Goal: Task Accomplishment & Management: Complete application form

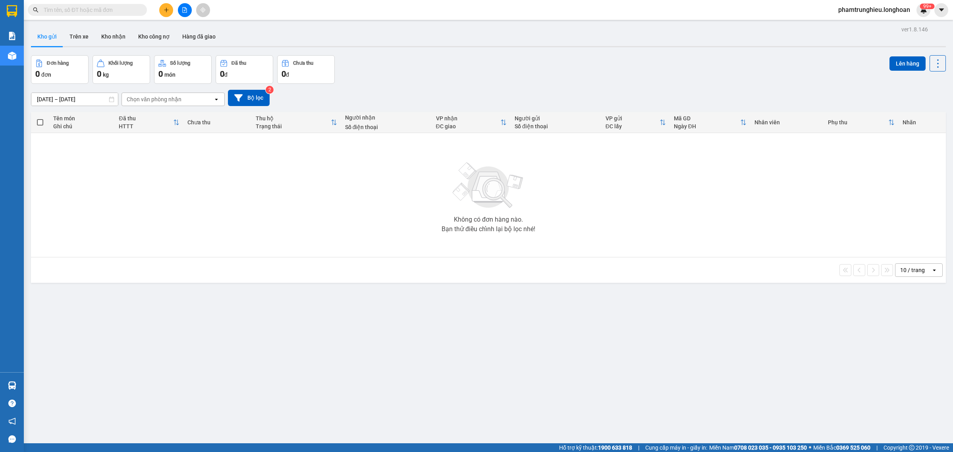
click at [122, 12] on input "text" at bounding box center [91, 10] width 94 height 9
paste input "0909563527"
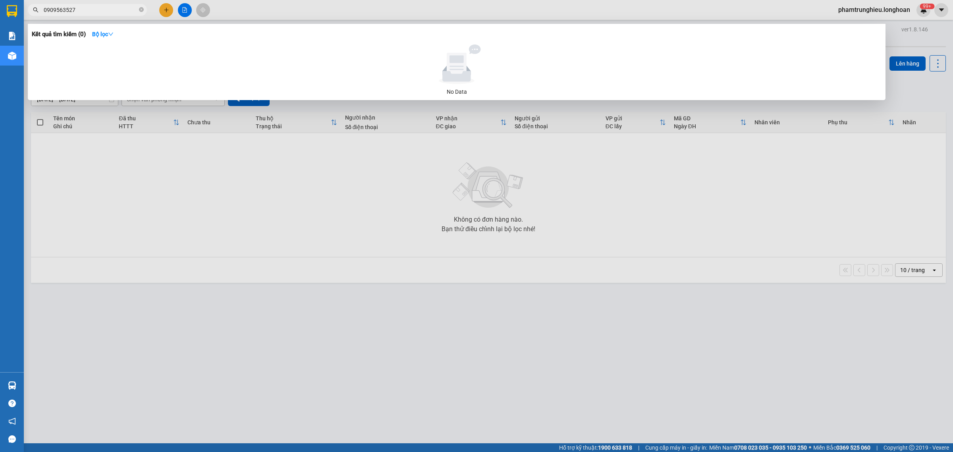
click at [115, 8] on input "0909563527" at bounding box center [91, 10] width 94 height 9
paste input "39575719"
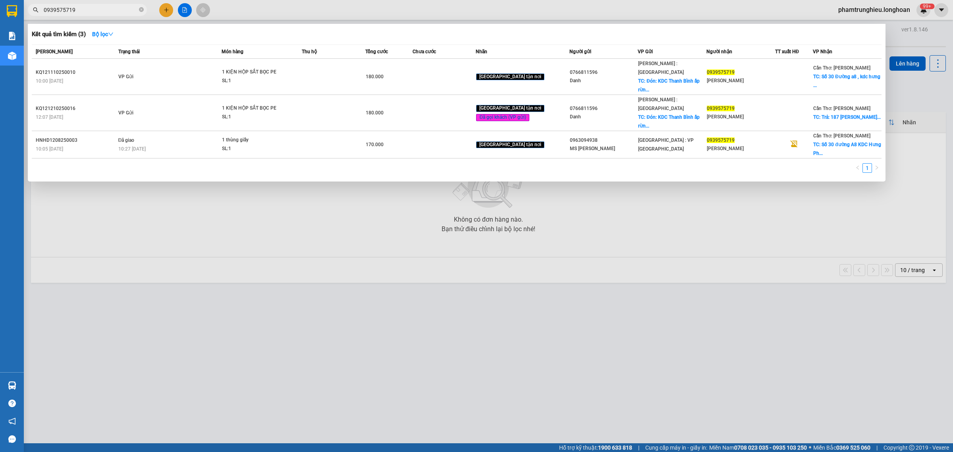
type input "0939575719"
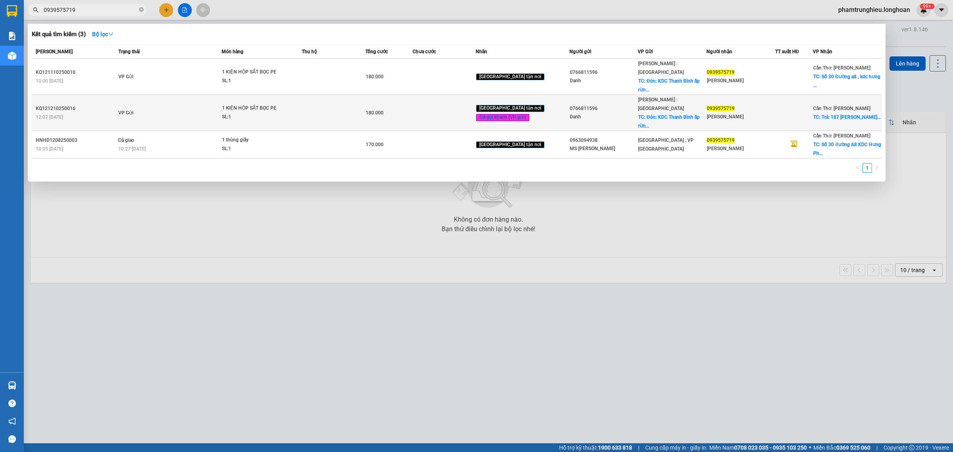
click at [301, 104] on span "1 KIỆN HỘP SẮT BỌC PE SL: 1" at bounding box center [261, 112] width 79 height 17
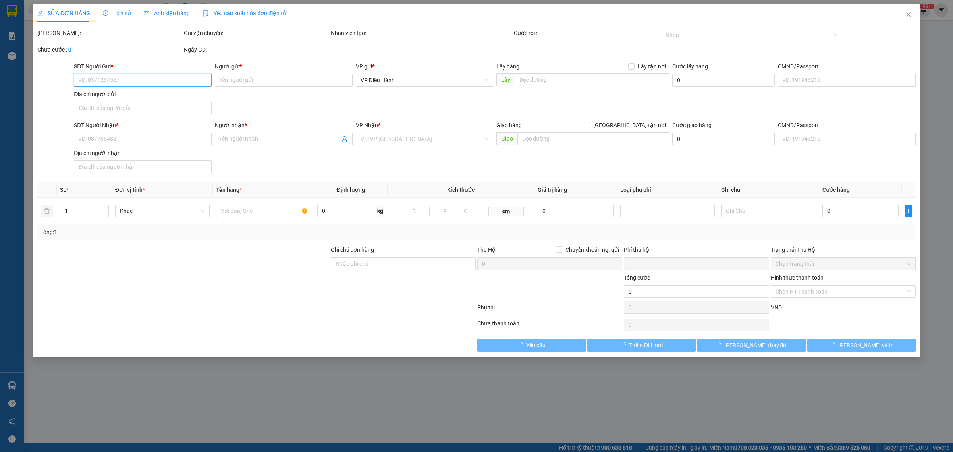
type input "0766811596"
type input "Danh"
checkbox input "true"
type input "Đón: KDC [GEOGRAPHIC_DATA] ấp rừng dầu xã [GEOGRAPHIC_DATA] [GEOGRAPHIC_DATA] […"
type input "0939575719"
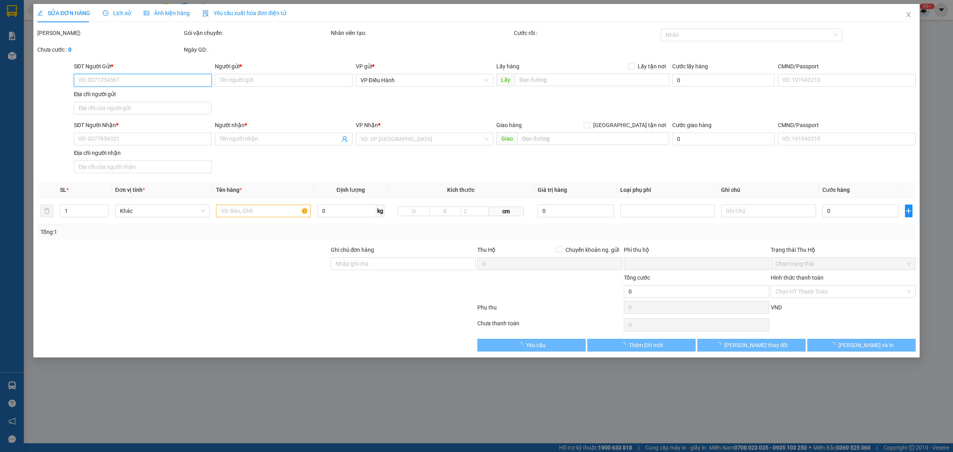
type input "[PERSON_NAME]"
checkbox input "true"
type input "Trả: [STREET_ADDRESS][PERSON_NAME] [GEOGRAPHIC_DATA]"
type input "0"
type input "180.000"
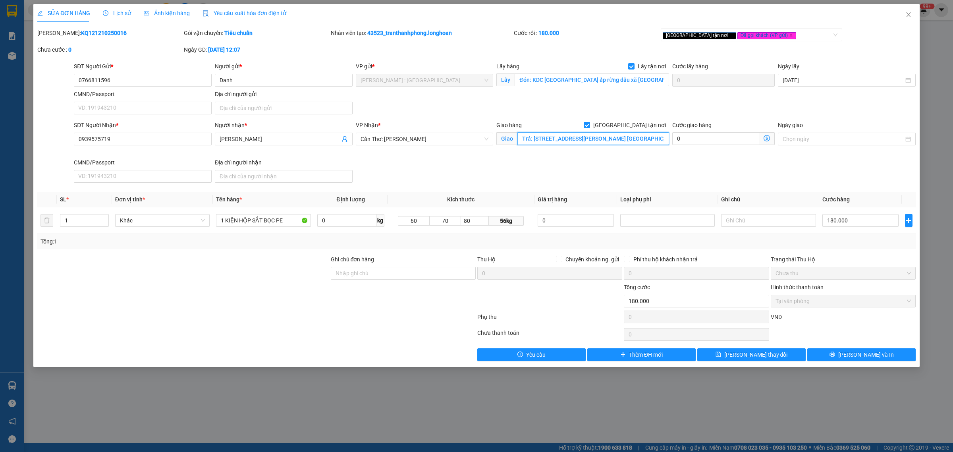
click at [648, 142] on input "Trả: [STREET_ADDRESS][PERSON_NAME] [GEOGRAPHIC_DATA]" at bounding box center [593, 138] width 152 height 13
click at [663, 141] on input "Trả: [STREET_ADDRESS][PERSON_NAME] [GEOGRAPHIC_DATA]" at bounding box center [593, 138] width 152 height 13
click at [127, 144] on input "0939575719" at bounding box center [143, 139] width 138 height 13
paste input "09563527"
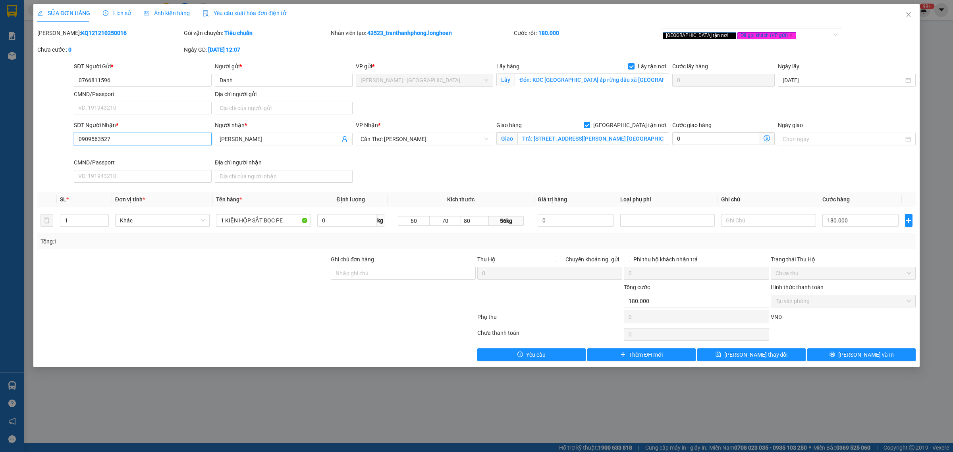
type input "0909563527"
click at [276, 139] on input "[PERSON_NAME]" at bounding box center [279, 139] width 120 height 9
paste input "ha khoa Việt Pháp"
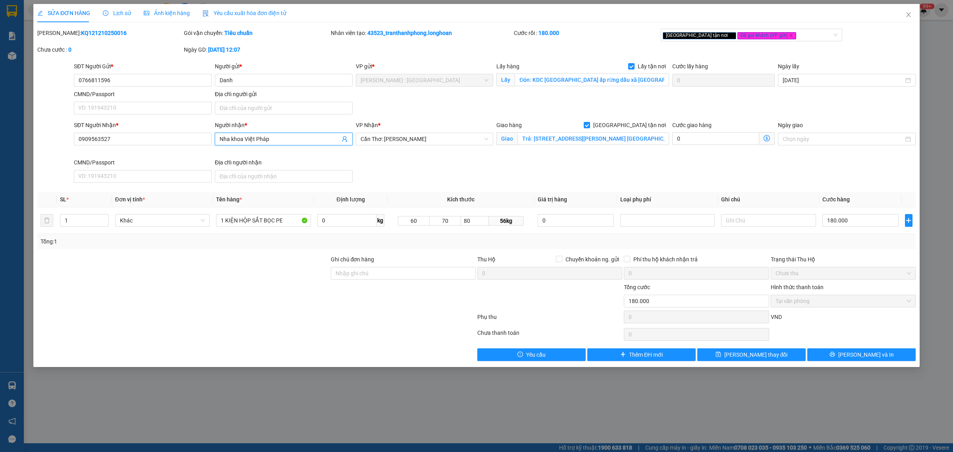
type input "Nha khoa Việt Pháp"
click at [233, 301] on div at bounding box center [183, 297] width 293 height 28
click at [398, 275] on input "Ghi chú đơn hàng" at bounding box center [403, 273] width 145 height 13
type input "d"
type input "đổi sdt và tên người nhận"
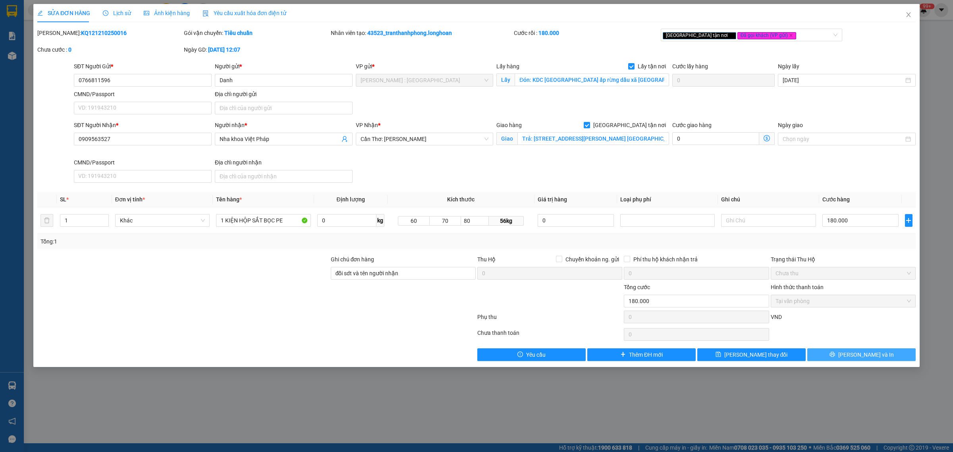
click at [762, 354] on icon "printer" at bounding box center [831, 354] width 5 height 5
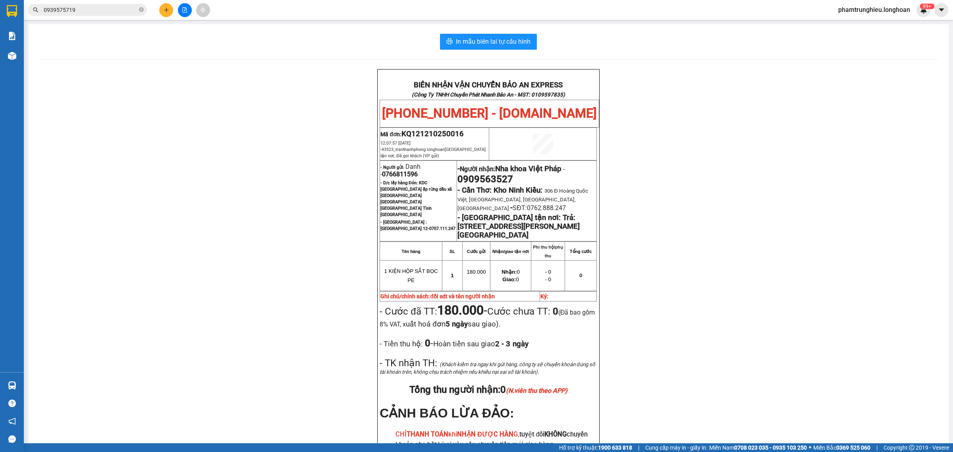
click at [96, 8] on input "0939575719" at bounding box center [91, 10] width 94 height 9
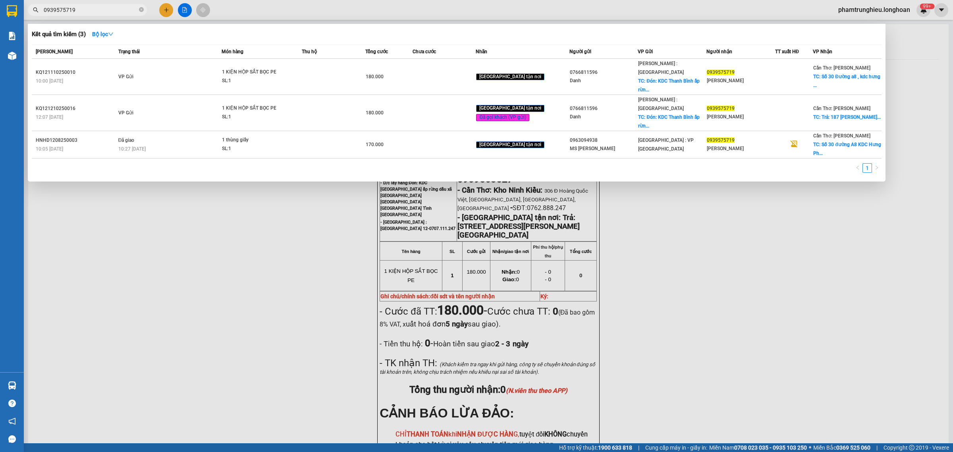
click at [96, 8] on input "0939575719" at bounding box center [91, 10] width 94 height 9
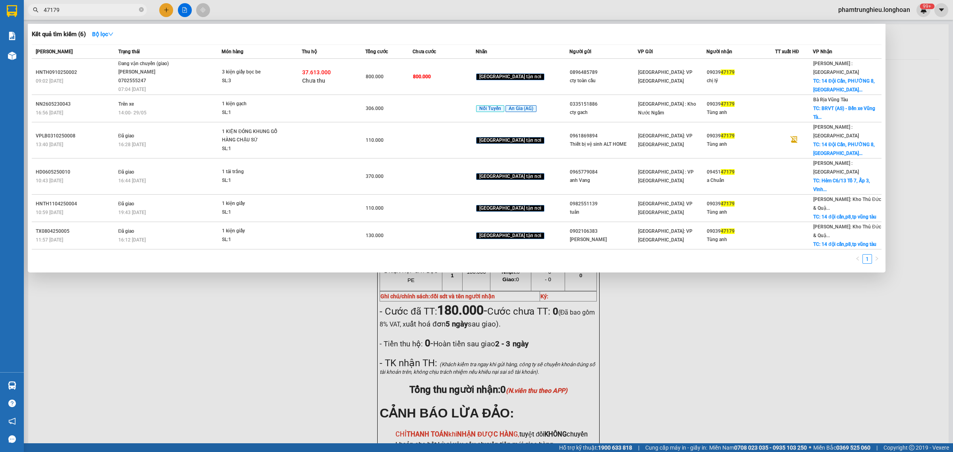
click at [94, 10] on input "47179" at bounding box center [91, 10] width 94 height 9
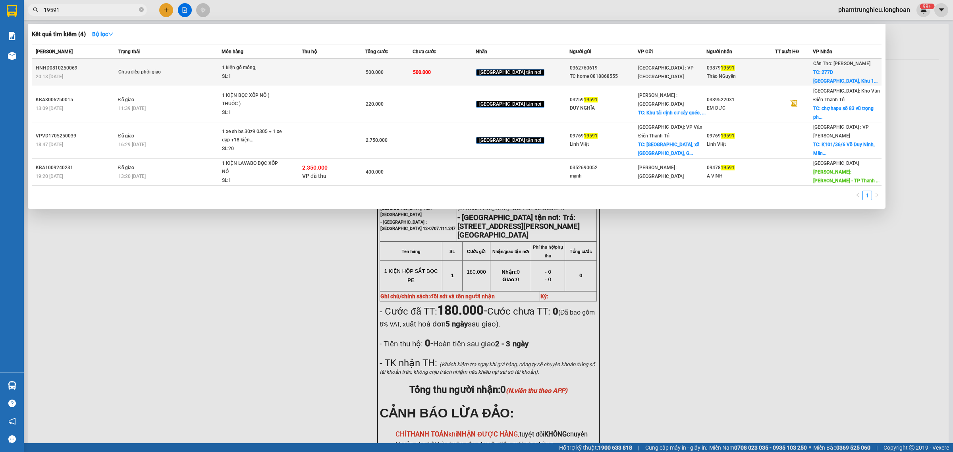
type input "19591"
click at [220, 72] on span "Chưa điều phối giao" at bounding box center [169, 72] width 103 height 9
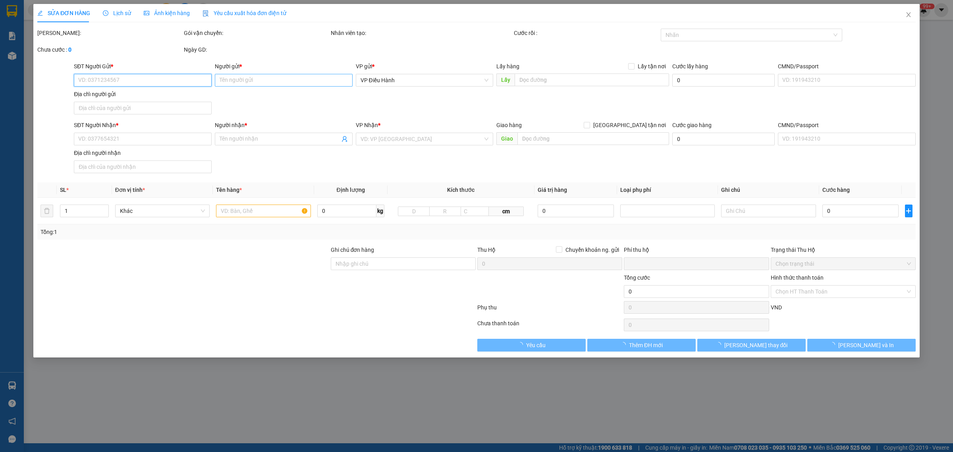
type input "0362760619"
type input "TC home 0818868555"
type input "0387919591"
type input "Thảo NGuyên"
checkbox input "true"
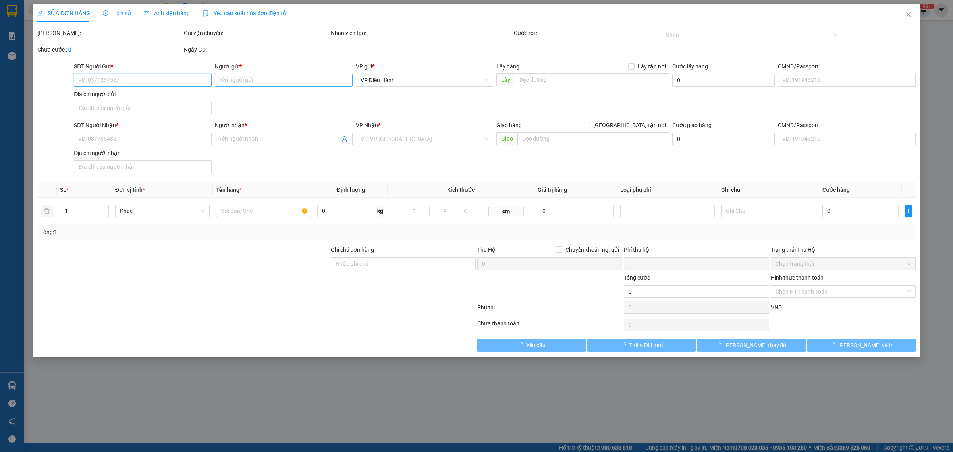
type input "277D [GEOGRAPHIC_DATA], Khu 1B, [GEOGRAPHIC_DATA], [GEOGRAPHIC_DATA]"
type input "0"
type input "500.000"
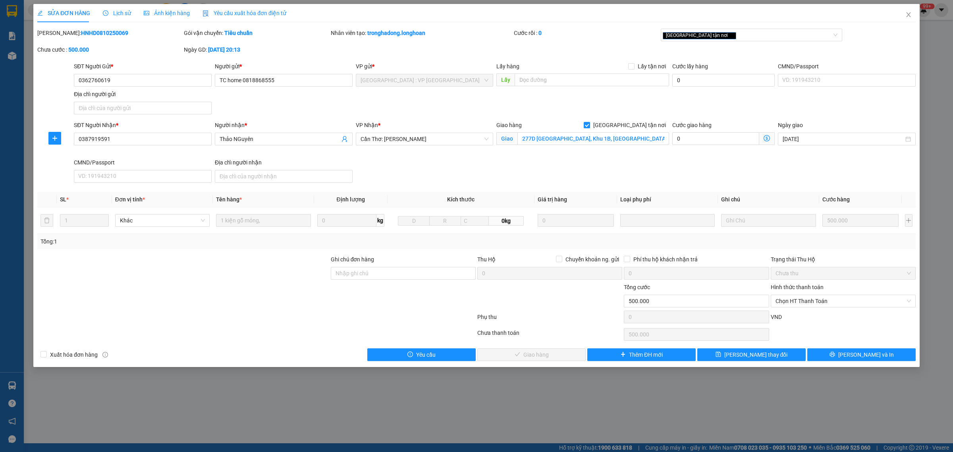
click at [119, 13] on span "Lịch sử" at bounding box center [117, 13] width 28 height 6
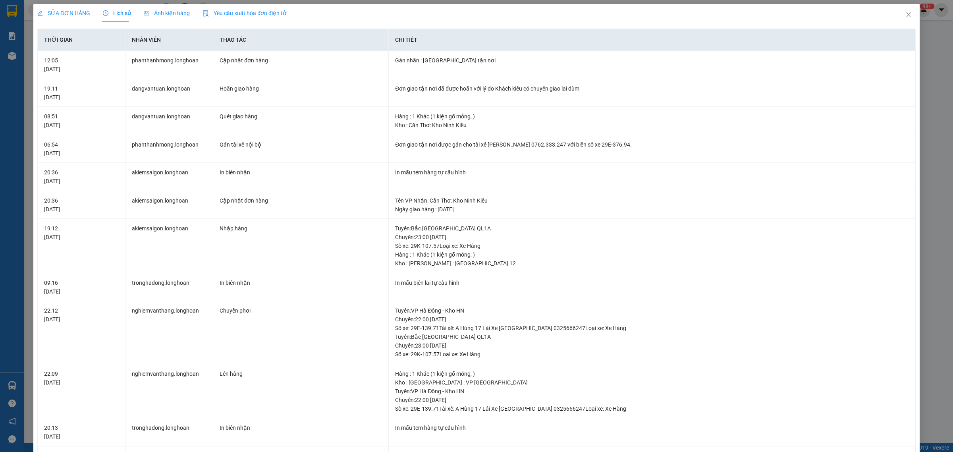
click at [66, 10] on span "SỬA ĐƠN HÀNG" at bounding box center [63, 13] width 53 height 6
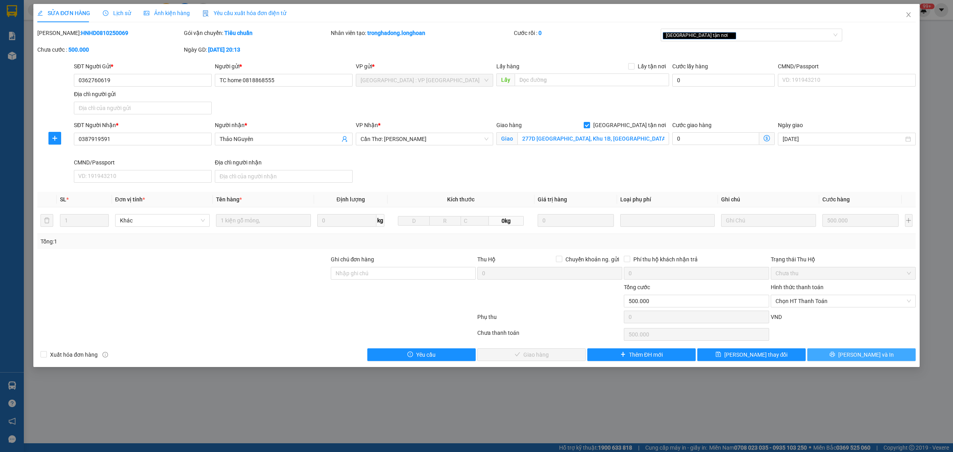
click at [762, 352] on button "[PERSON_NAME] và In" at bounding box center [861, 354] width 108 height 13
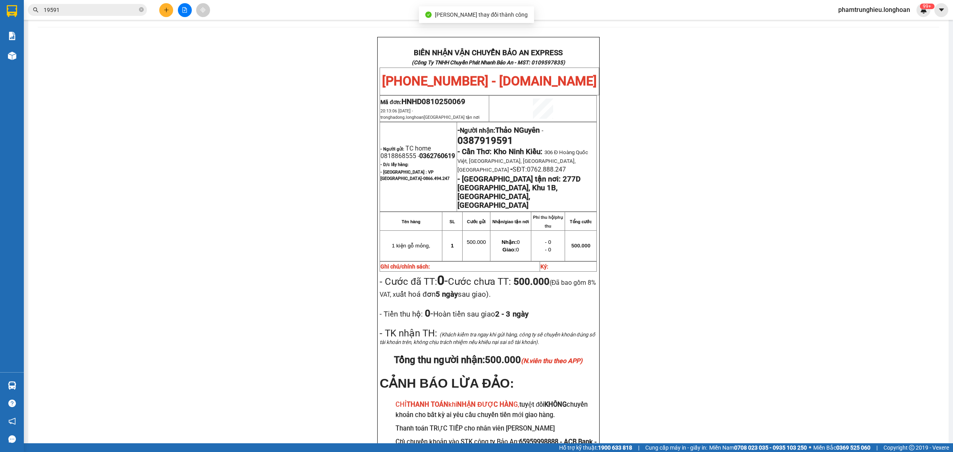
scroll to position [50, 0]
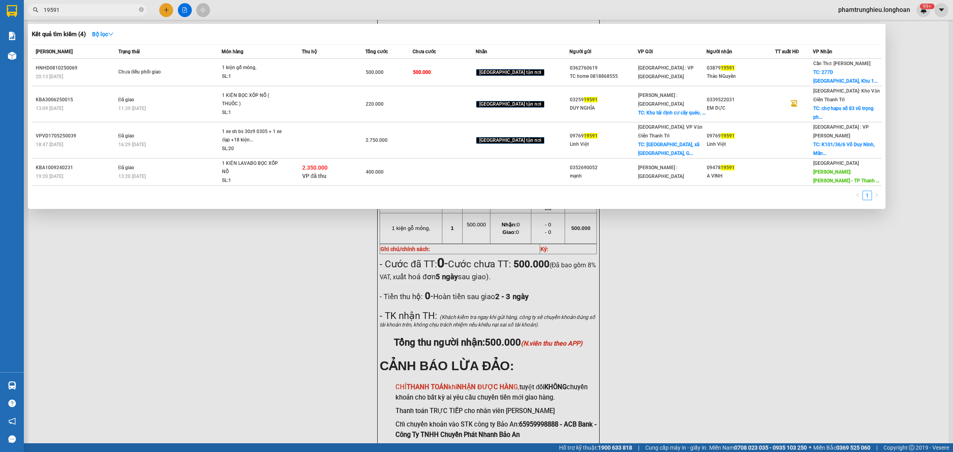
click at [100, 9] on input "19591" at bounding box center [91, 10] width 94 height 9
paste input "0964922546"
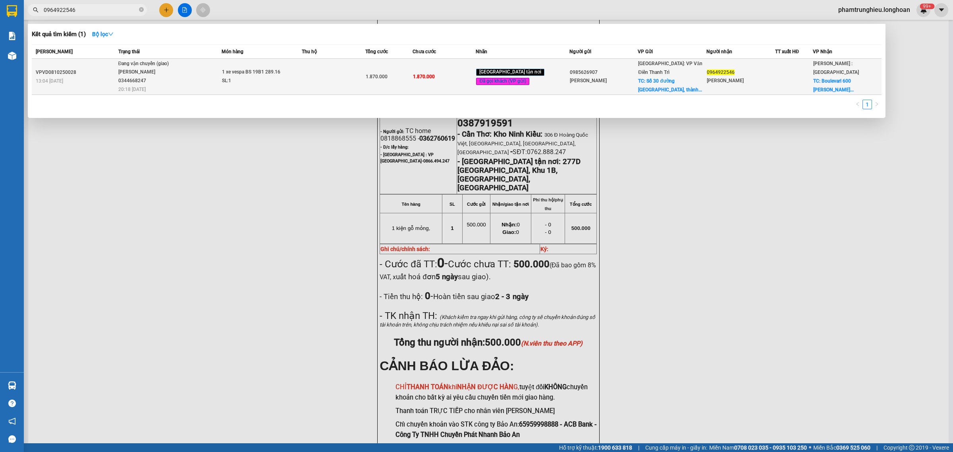
type input "0964922546"
click at [226, 68] on div "1 xe vespa BS 19B1 289.16" at bounding box center [252, 72] width 60 height 9
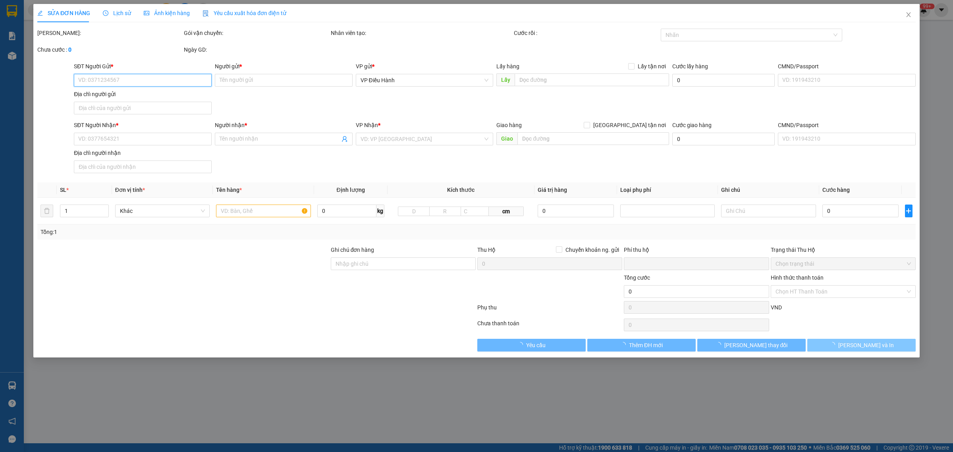
type input "0985626907"
type input "[PERSON_NAME]"
checkbox input "true"
type input "Số [GEOGRAPHIC_DATA], thành phố [GEOGRAPHIC_DATA], tỉnh [GEOGRAPHIC_DATA]"
type input "0964922546"
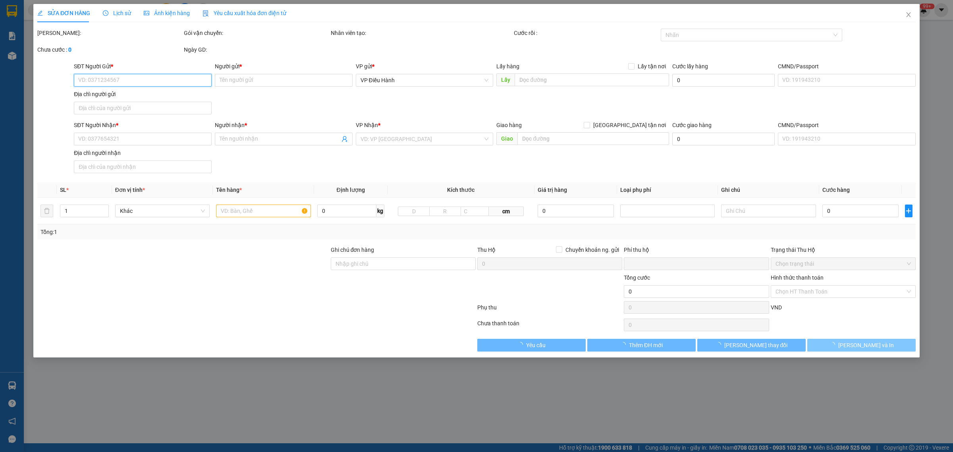
type input "[PERSON_NAME]"
checkbox input "true"
type input "Boulevarl [GEOGRAPHIC_DATA][PERSON_NAME] bằng [GEOGRAPHIC_DATA], hcm"
type input "1 chìa khoá, ko đăng ký"
type input "0"
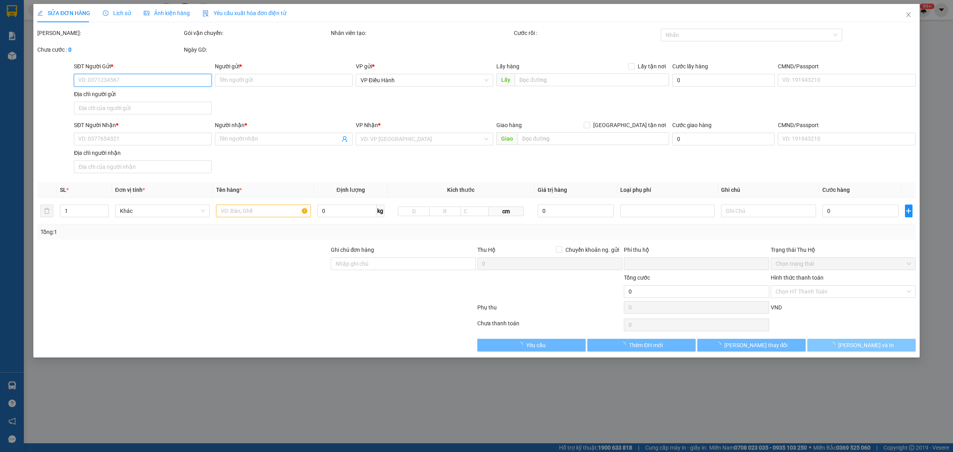
type input "1.870.000"
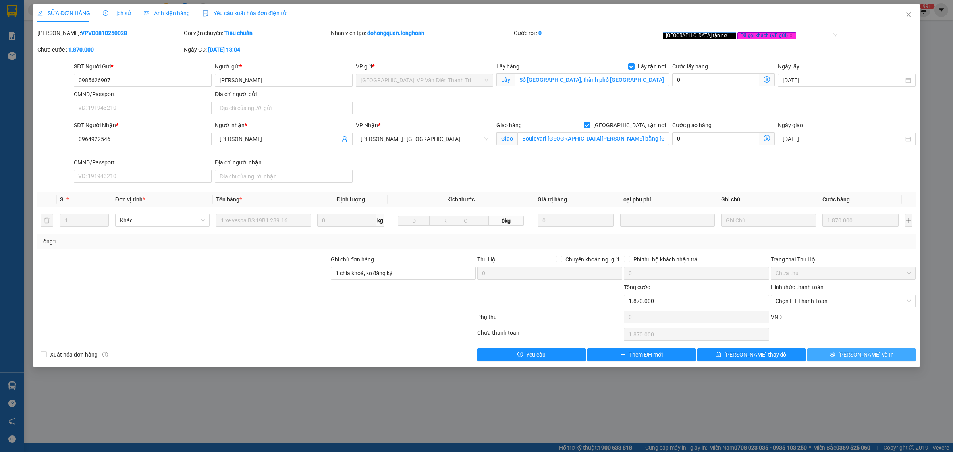
click at [762, 354] on span "[PERSON_NAME] và In" at bounding box center [866, 354] width 56 height 9
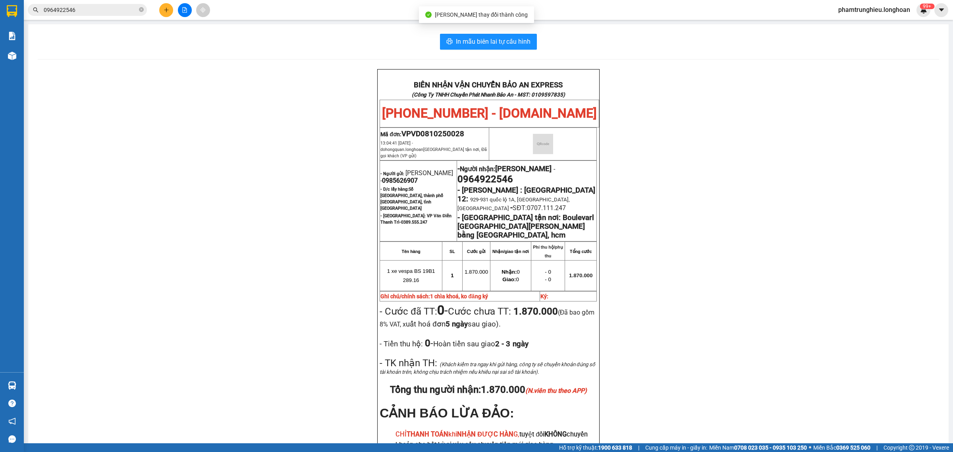
scroll to position [50, 0]
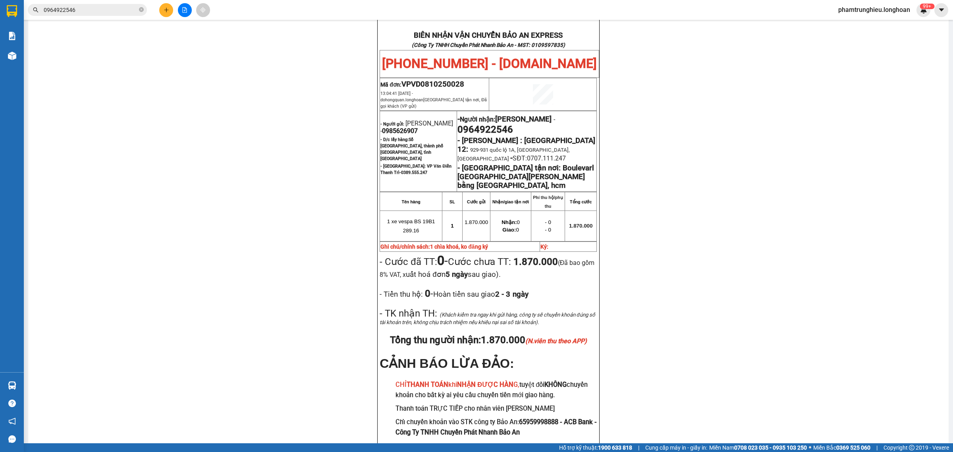
click at [106, 6] on input "0964922546" at bounding box center [91, 10] width 94 height 9
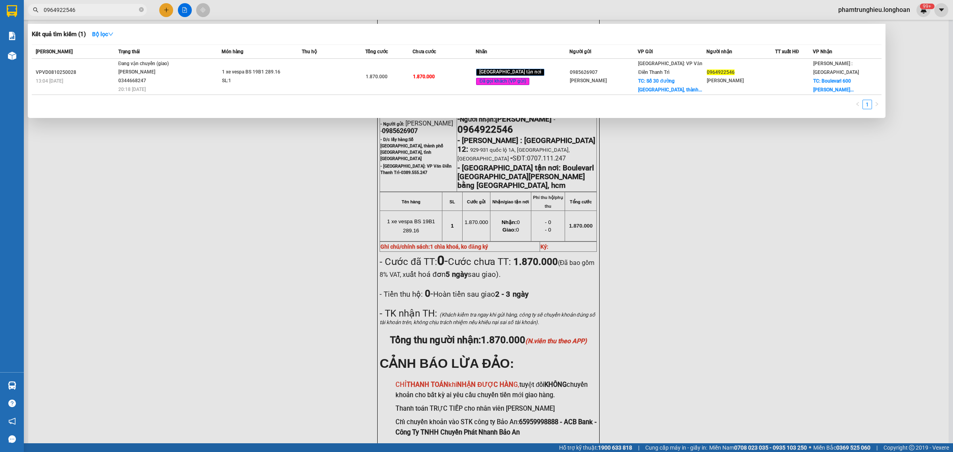
click at [106, 6] on input "0964922546" at bounding box center [91, 10] width 94 height 9
paste input "76681159"
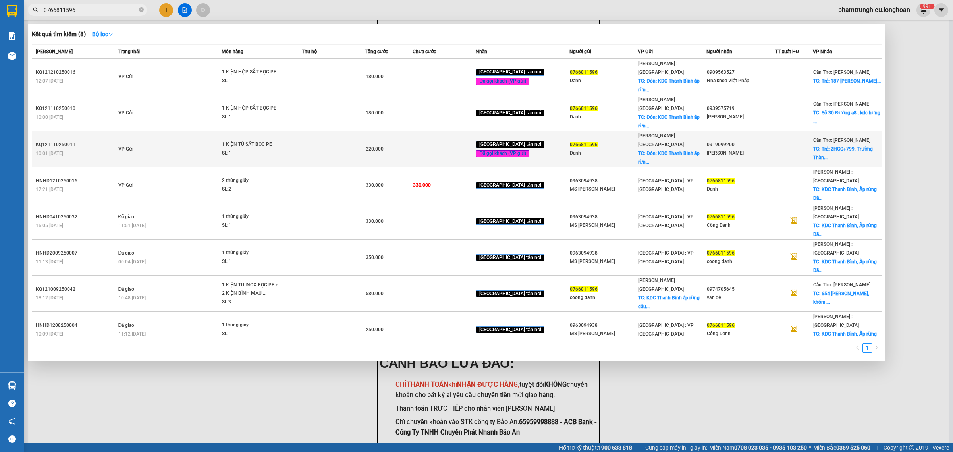
type input "0766811596"
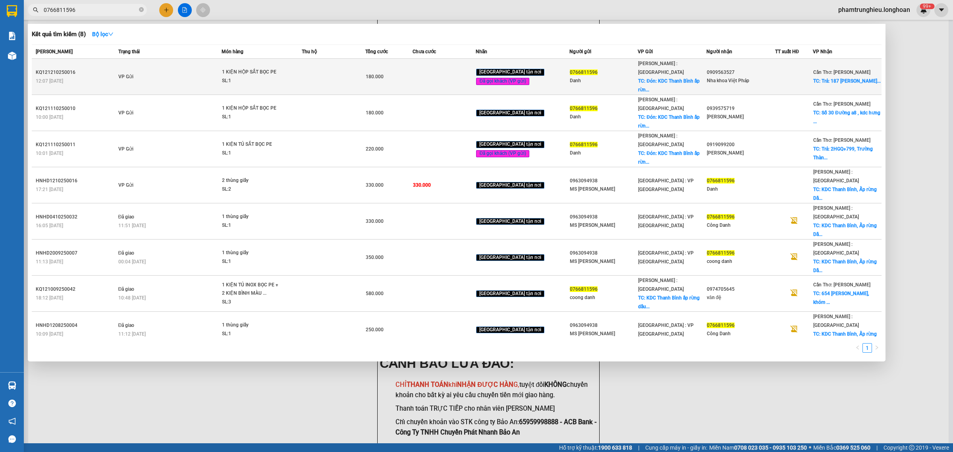
click at [279, 80] on div "SL: 1" at bounding box center [252, 81] width 60 height 9
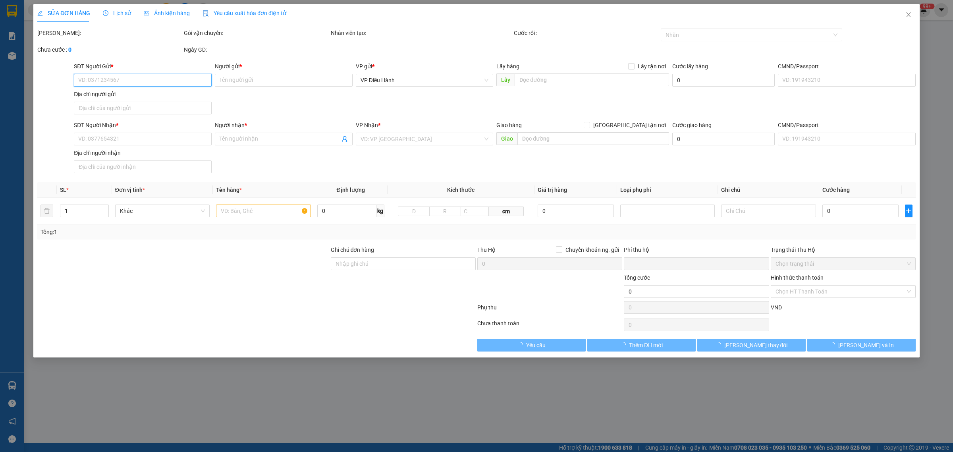
type input "0766811596"
type input "Danh"
checkbox input "true"
type input "Đón: KDC [GEOGRAPHIC_DATA] ấp rừng dầu xã [GEOGRAPHIC_DATA] [GEOGRAPHIC_DATA] […"
type input "0909563527"
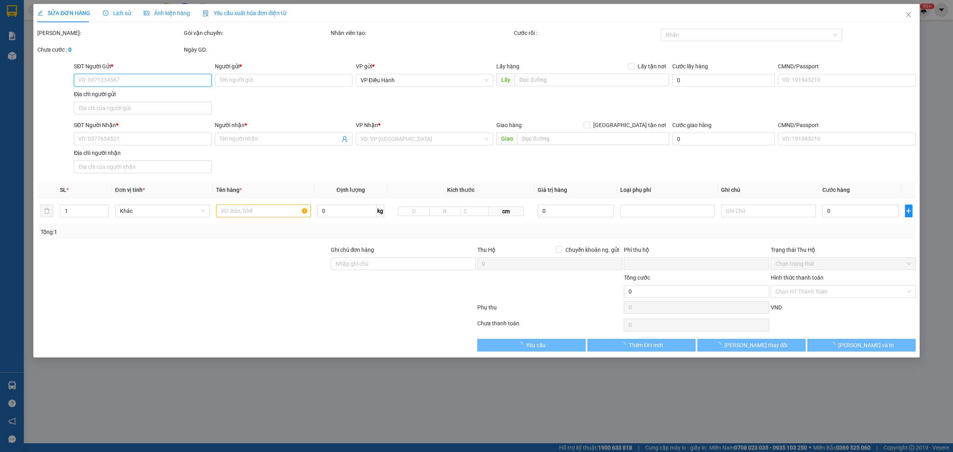
type input "Nha khoa Việt Pháp"
checkbox input "true"
type input "Trả: [STREET_ADDRESS][PERSON_NAME] [GEOGRAPHIC_DATA]"
type input "đổi sdt và tên người nhận"
type input "0"
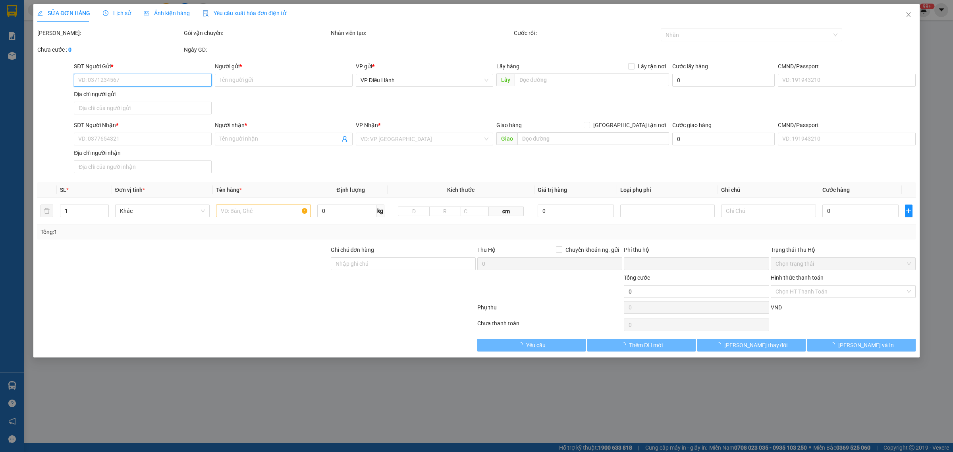
type input "180.000"
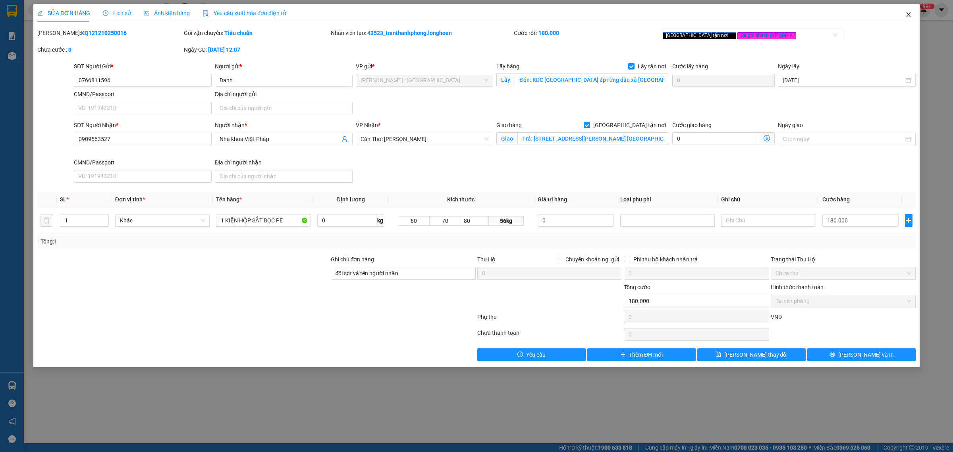
click at [762, 14] on span "Close" at bounding box center [908, 15] width 22 height 22
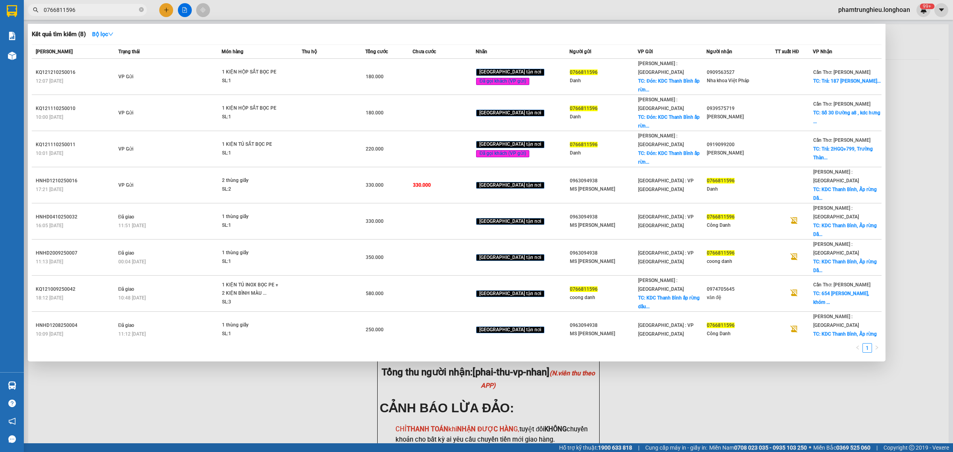
click at [86, 10] on input "0766811596" at bounding box center [91, 10] width 94 height 9
drag, startPoint x: 86, startPoint y: 10, endPoint x: 109, endPoint y: 9, distance: 23.4
click at [87, 10] on input "0766811596" at bounding box center [91, 10] width 94 height 9
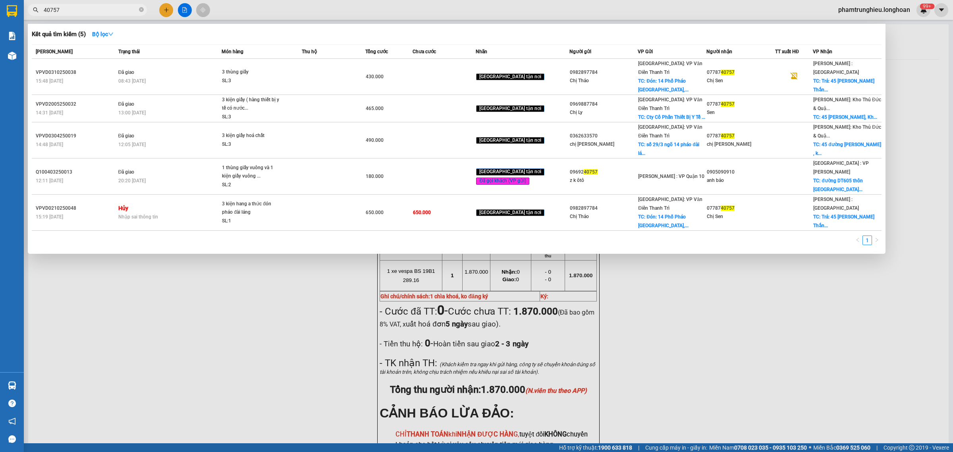
type input "40757"
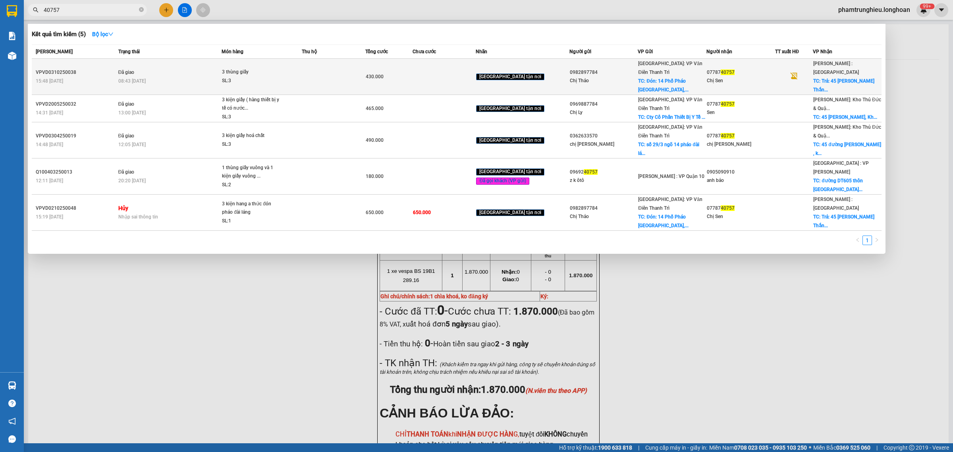
click at [288, 72] on span "3 thùng giấy SL: 3" at bounding box center [261, 76] width 79 height 17
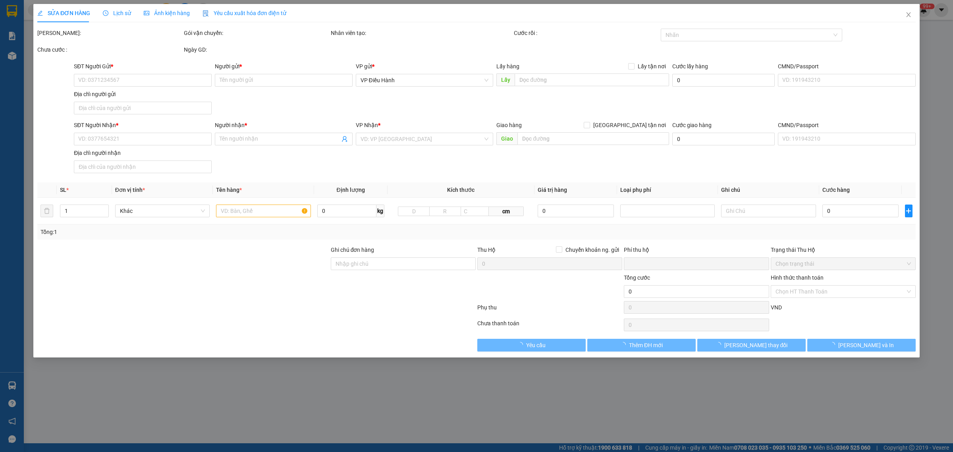
type input "0982897784"
type input "Chị Thảo"
checkbox input "true"
type input "Đón: [STREET_ADDRESS]"
type input "50.000"
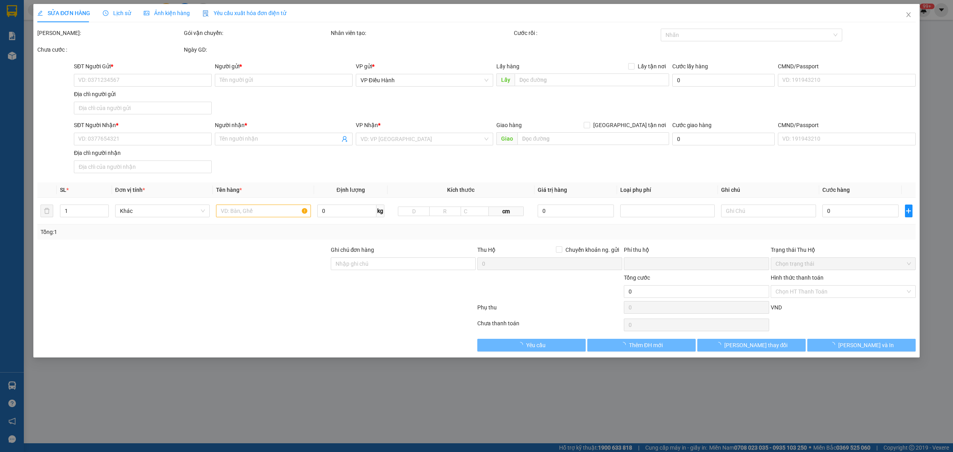
type input "0778740757"
type input "Chị Sen"
checkbox input "true"
type input "Trả: 45 [GEOGRAPHIC_DATA], [GEOGRAPHIC_DATA], [GEOGRAPHIC_DATA] [GEOGRAPHIC_DAT…"
type input "0"
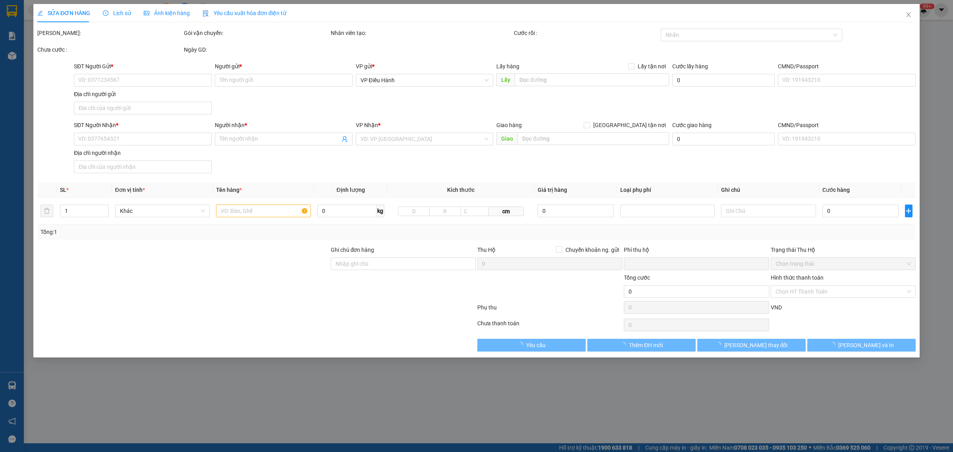
type input "430.000"
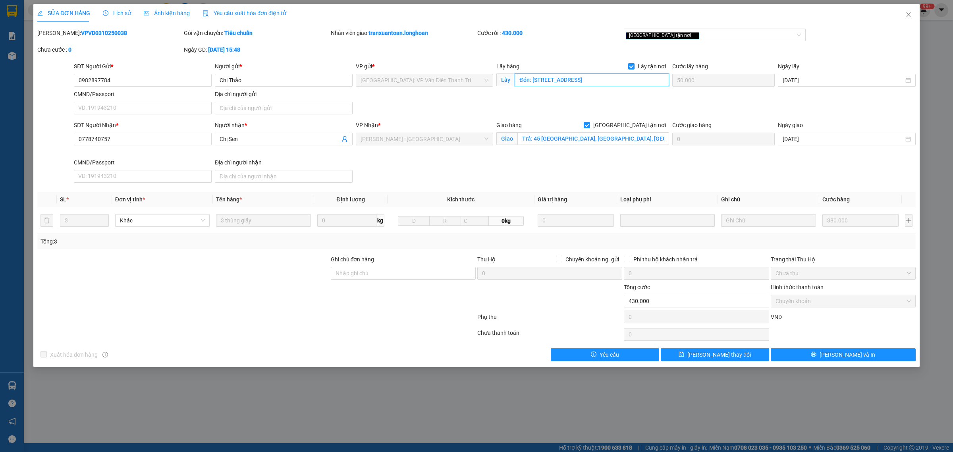
click at [566, 80] on input "Đón: [STREET_ADDRESS]" at bounding box center [591, 79] width 154 height 13
click at [129, 81] on input "0982897784" at bounding box center [143, 80] width 138 height 13
click at [128, 81] on input "0982897784" at bounding box center [143, 80] width 138 height 13
click at [134, 81] on input "0982897784" at bounding box center [143, 80] width 138 height 13
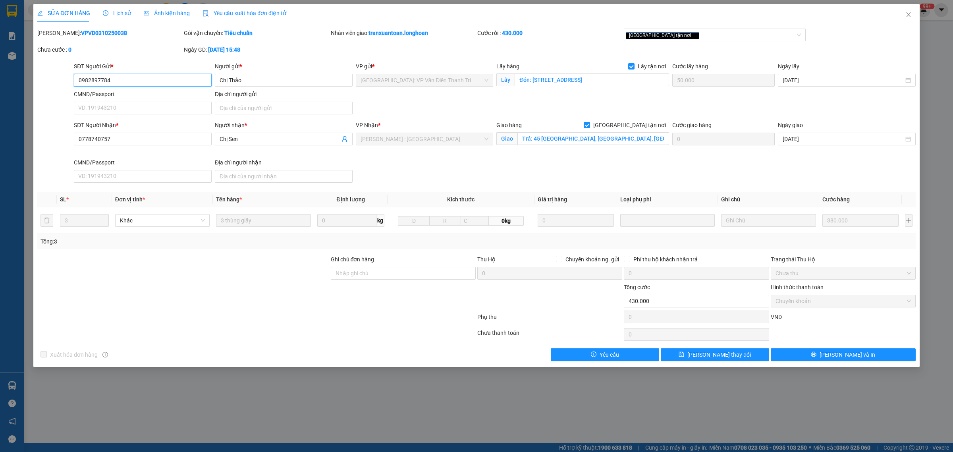
click at [134, 81] on input "0982897784" at bounding box center [143, 80] width 138 height 13
click at [762, 12] on icon "close" at bounding box center [908, 15] width 6 height 6
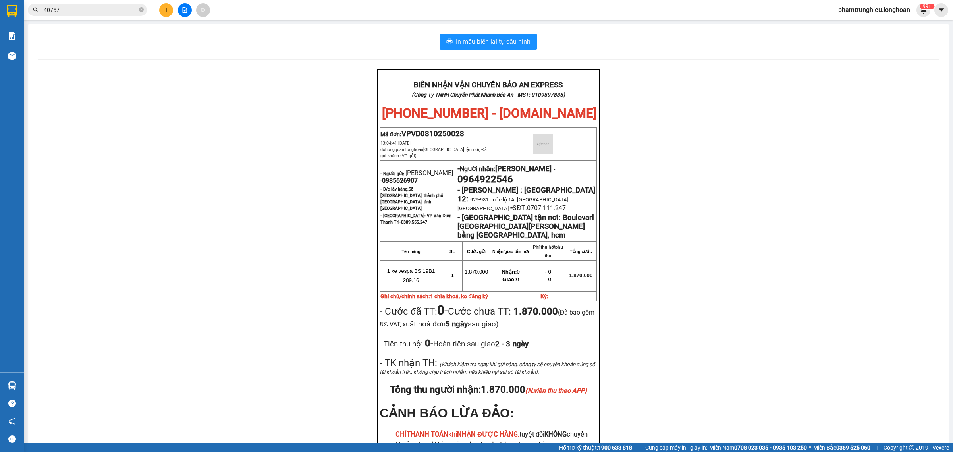
click at [91, 9] on input "40757" at bounding box center [91, 10] width 94 height 9
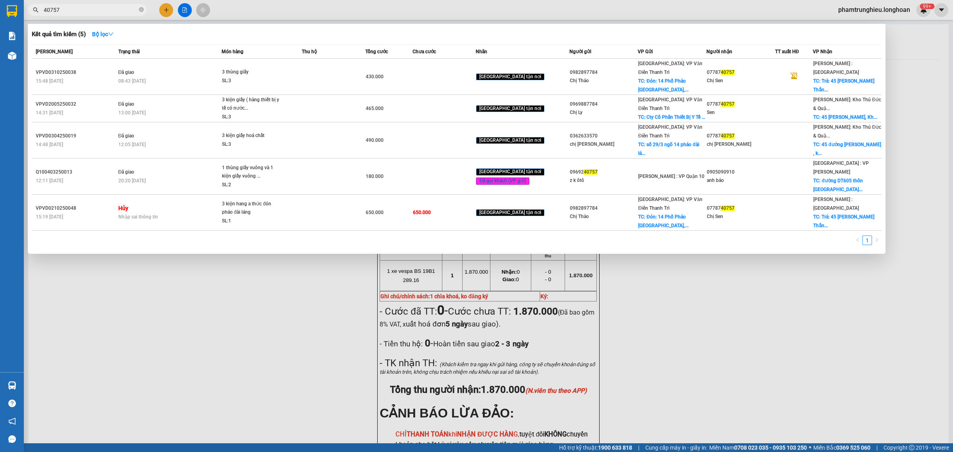
click at [91, 9] on input "40757" at bounding box center [91, 10] width 94 height 9
paste input "0938102103"
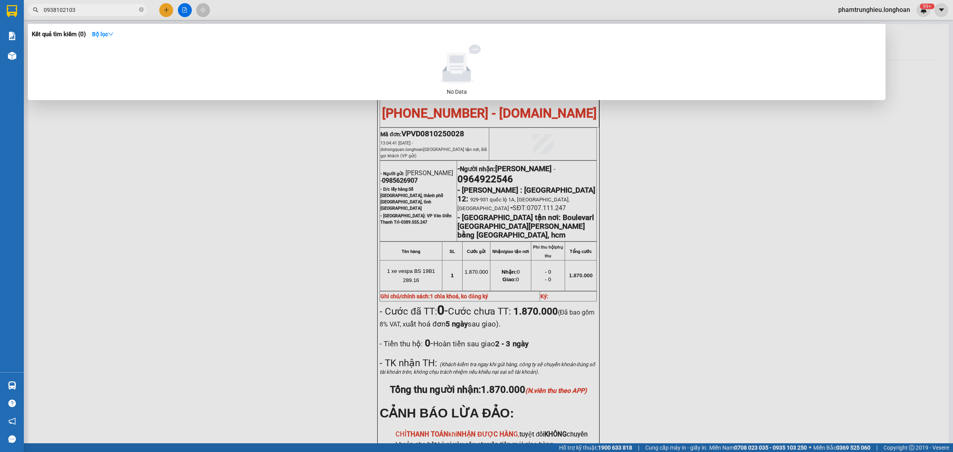
click at [94, 5] on span "0938102103" at bounding box center [87, 10] width 119 height 12
click at [96, 13] on input "0938102103" at bounding box center [91, 10] width 94 height 9
paste input "03951612"
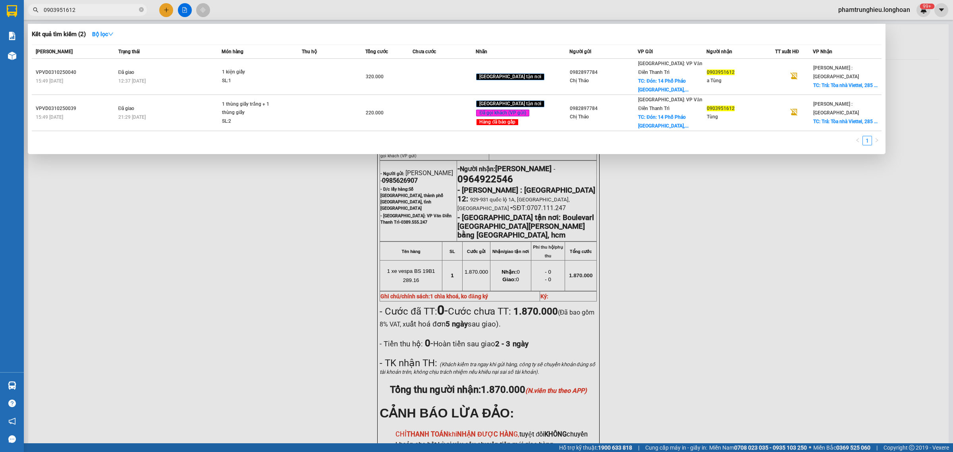
click at [114, 6] on input "0903951612" at bounding box center [91, 10] width 94 height 9
paste input "38102103"
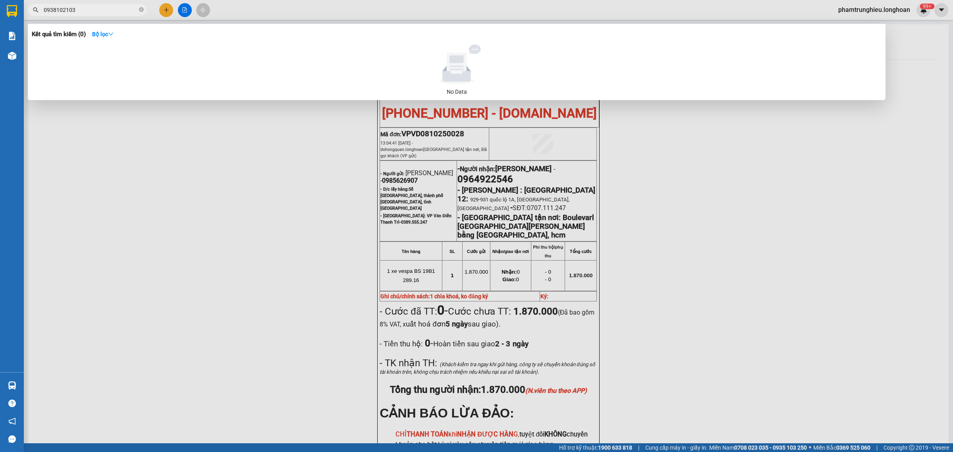
click at [86, 9] on input "0938102103" at bounding box center [91, 10] width 94 height 9
paste input "82897784"
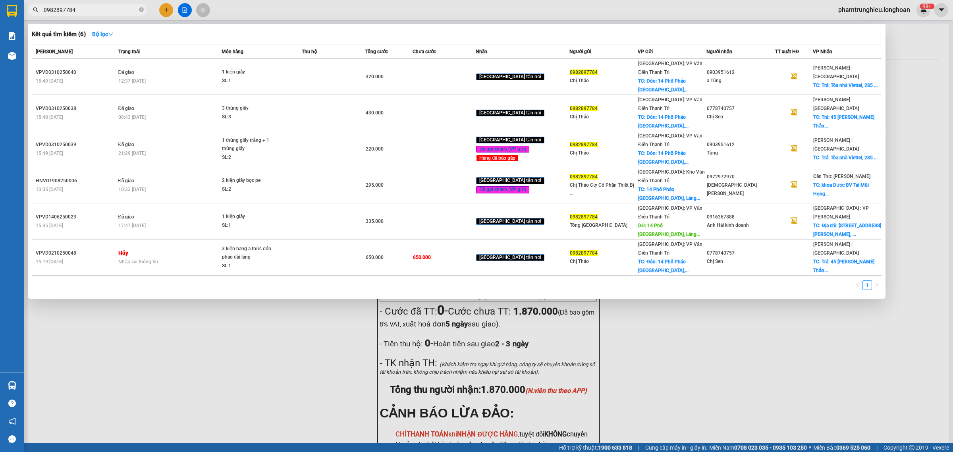
type input "0982897784"
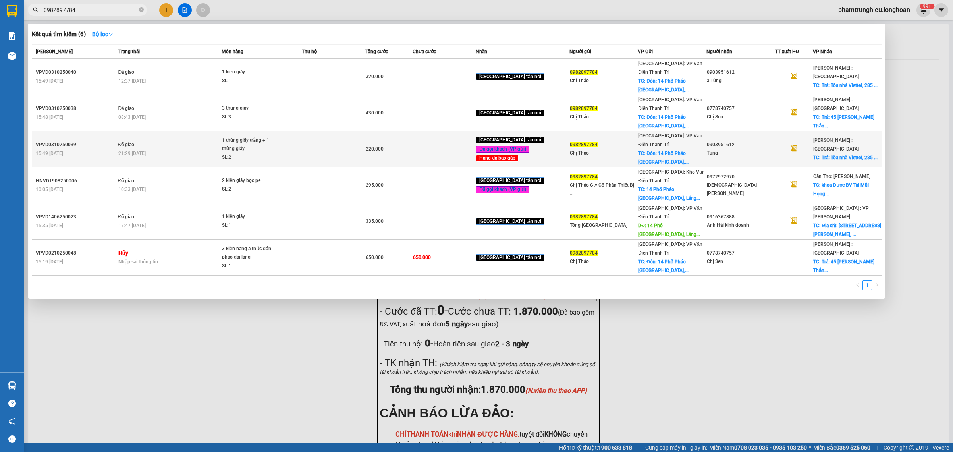
click at [161, 149] on div "21:29 [DATE]" at bounding box center [169, 153] width 103 height 9
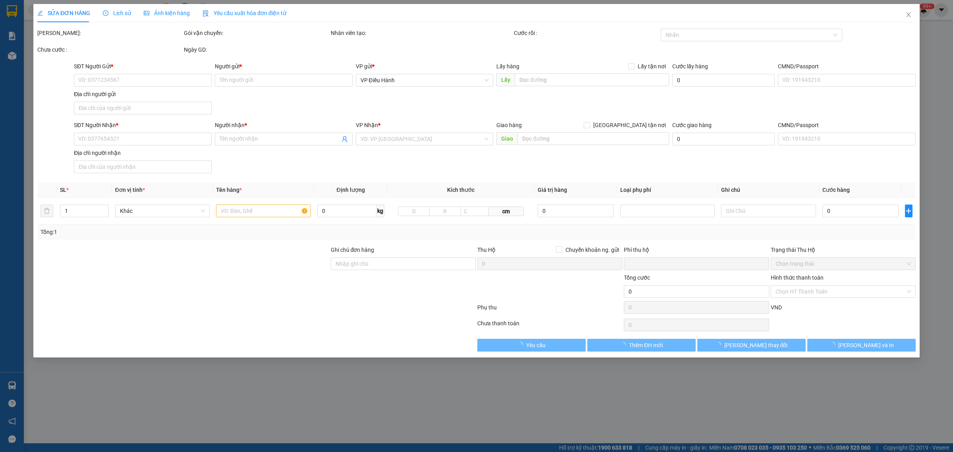
type input "0982897784"
type input "Chị Thảo"
checkbox input "true"
type input "Đón: [STREET_ADDRESS]"
type input "50.000"
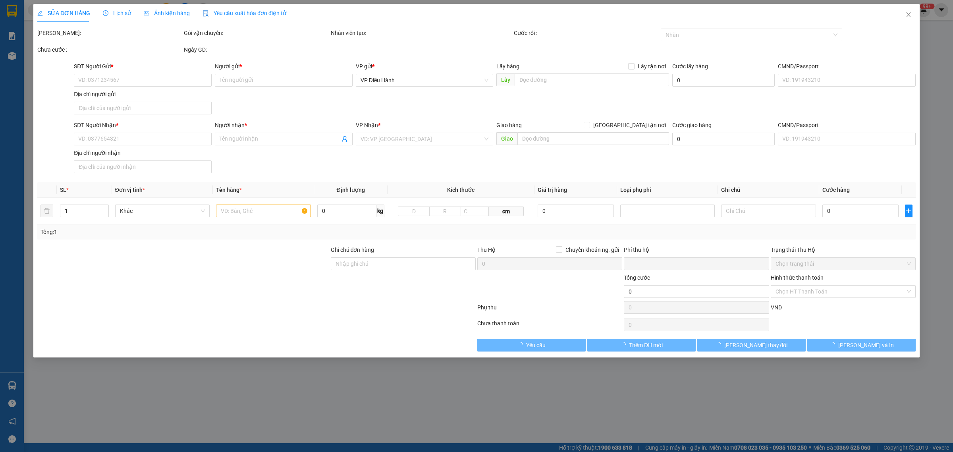
type input "0903951612"
type input "Tùng"
checkbox input "true"
type input "Trả: Tòa nhà Viettel, [STREET_ADDRESS]"
type input "0"
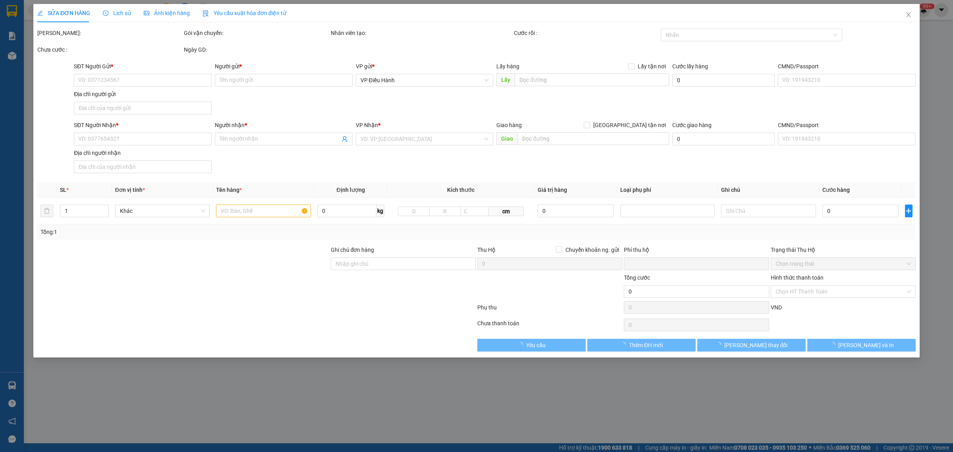
type input "220.000"
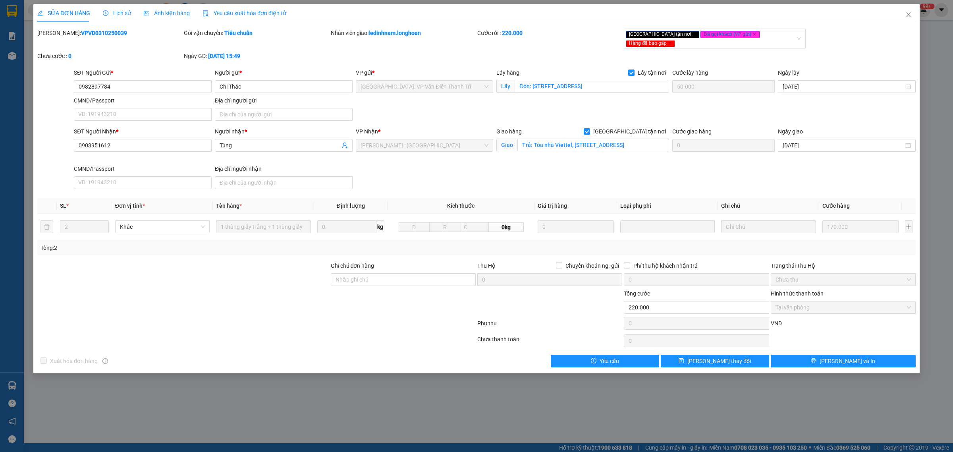
click at [114, 14] on span "Lịch sử" at bounding box center [117, 13] width 28 height 6
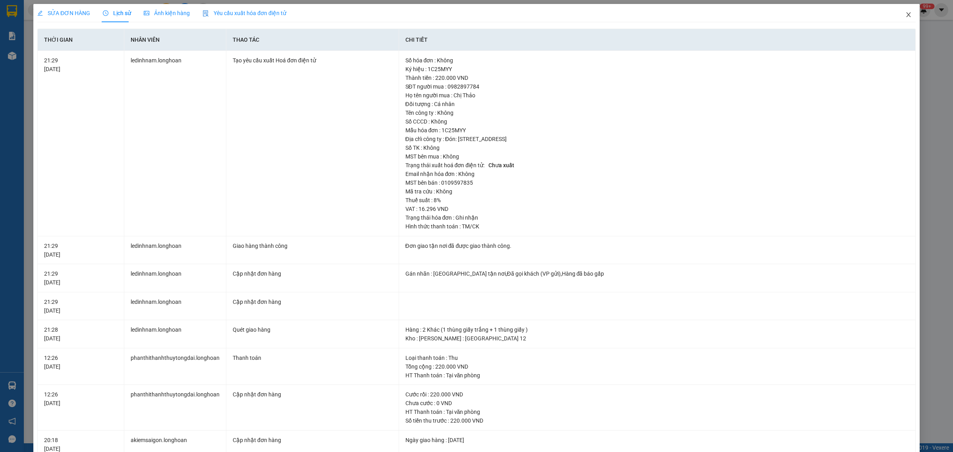
click at [762, 12] on icon "close" at bounding box center [908, 15] width 6 height 6
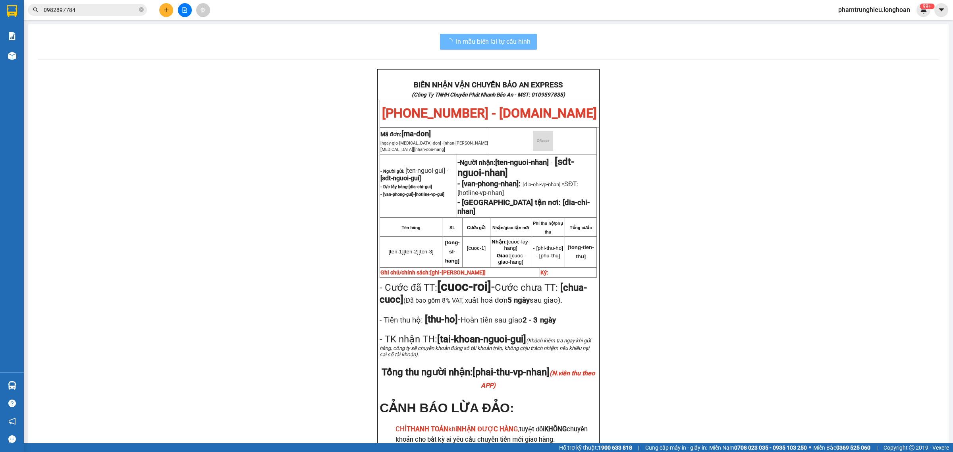
click at [110, 9] on input "0982897784" at bounding box center [91, 10] width 94 height 9
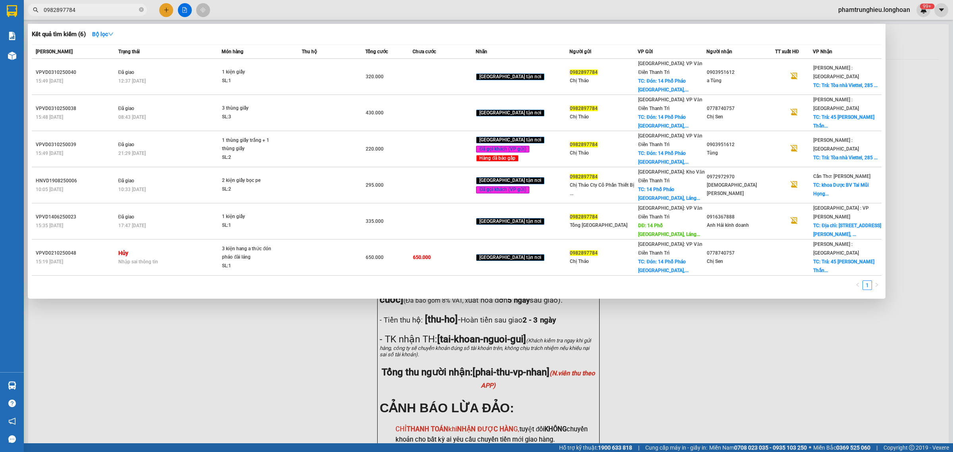
click at [110, 9] on input "0982897784" at bounding box center [91, 10] width 94 height 9
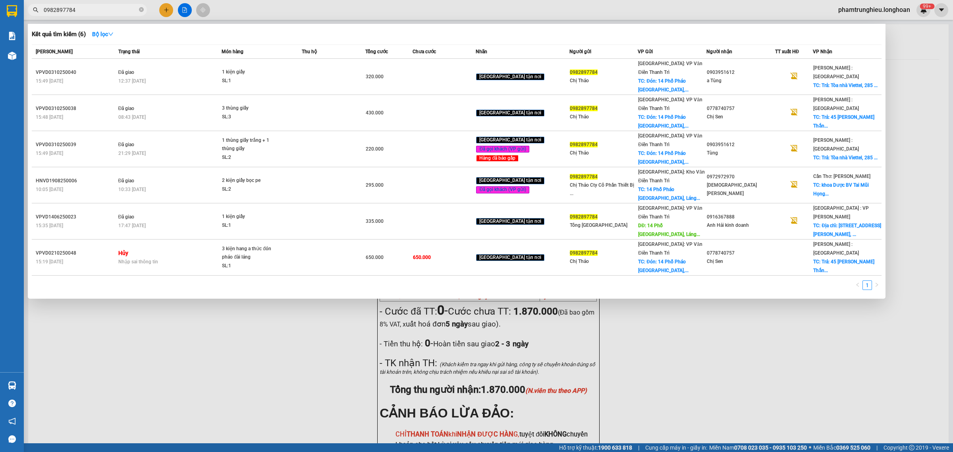
paste input "766811596"
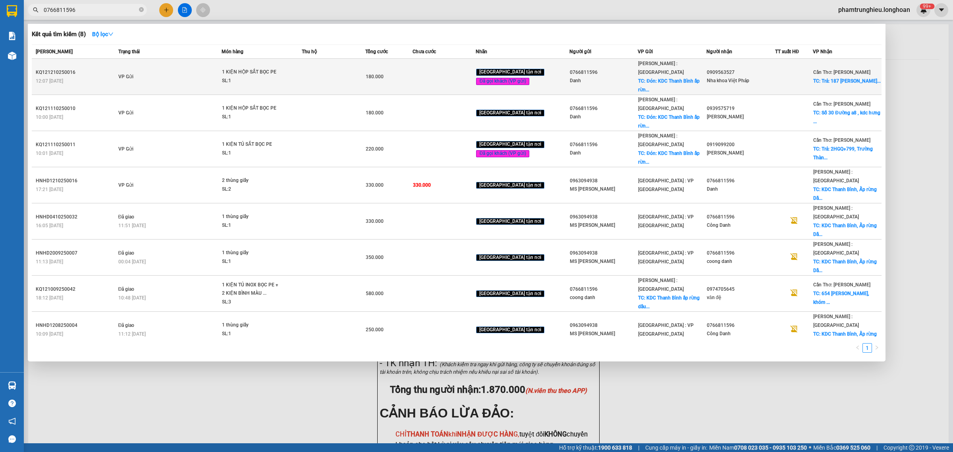
type input "0766811596"
click at [270, 69] on div "1 KIỆN HỘP SẮT BỌC PE" at bounding box center [252, 72] width 60 height 9
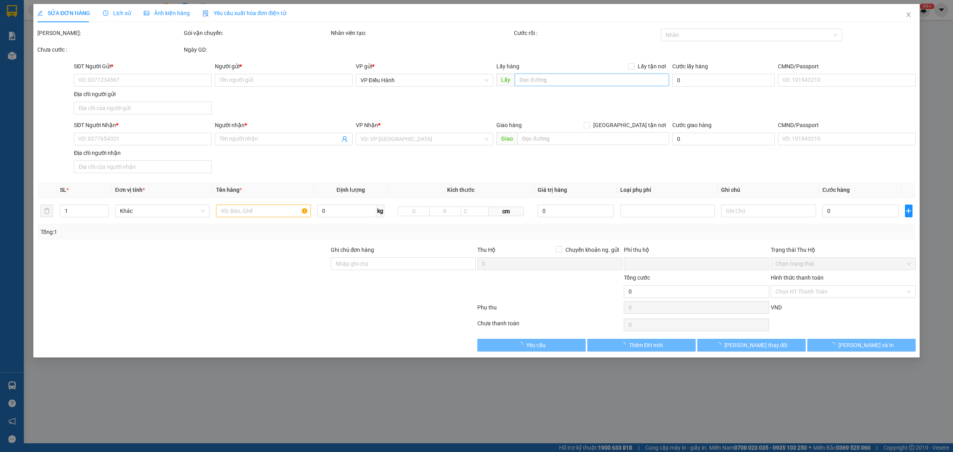
type input "0766811596"
type input "Danh"
checkbox input "true"
type input "Đón: KDC [GEOGRAPHIC_DATA] ấp rừng dầu xã [GEOGRAPHIC_DATA] [GEOGRAPHIC_DATA] […"
type input "0909563527"
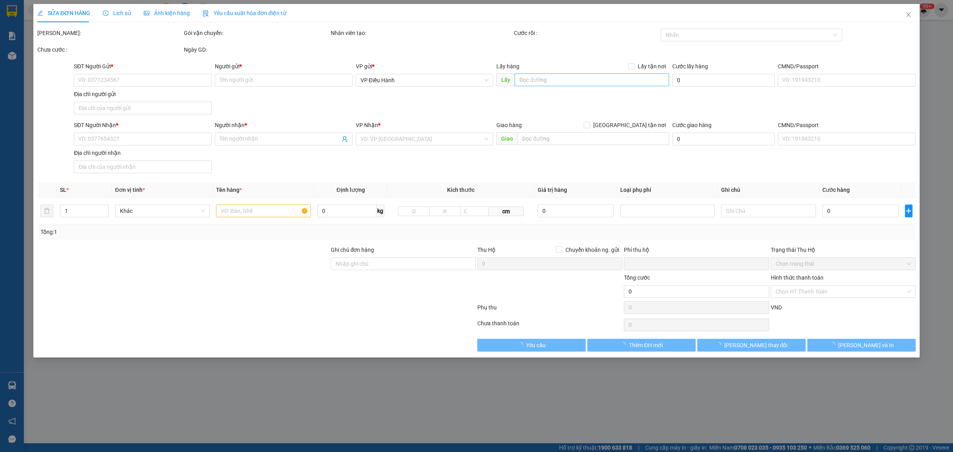
type input "Nha khoa Việt Pháp"
checkbox input "true"
type input "Trả: [STREET_ADDRESS][PERSON_NAME] [GEOGRAPHIC_DATA]"
type input "đổi sdt và tên người nhận"
type input "0"
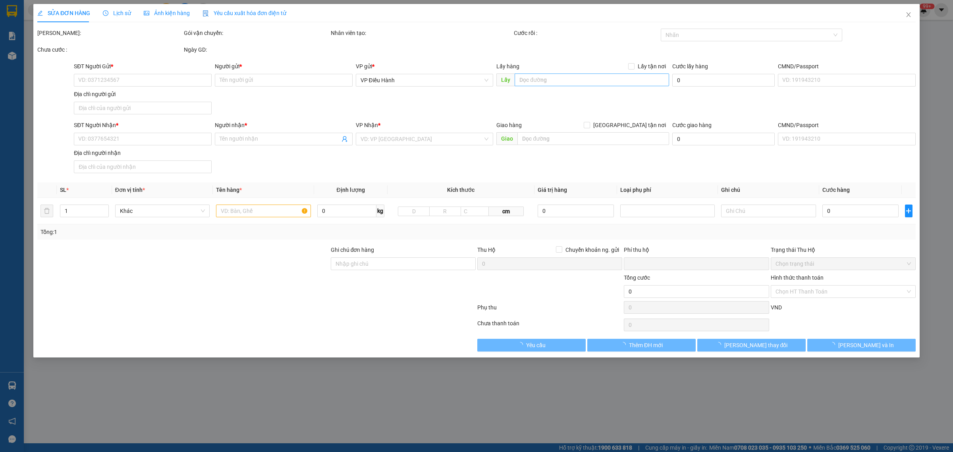
type input "180.000"
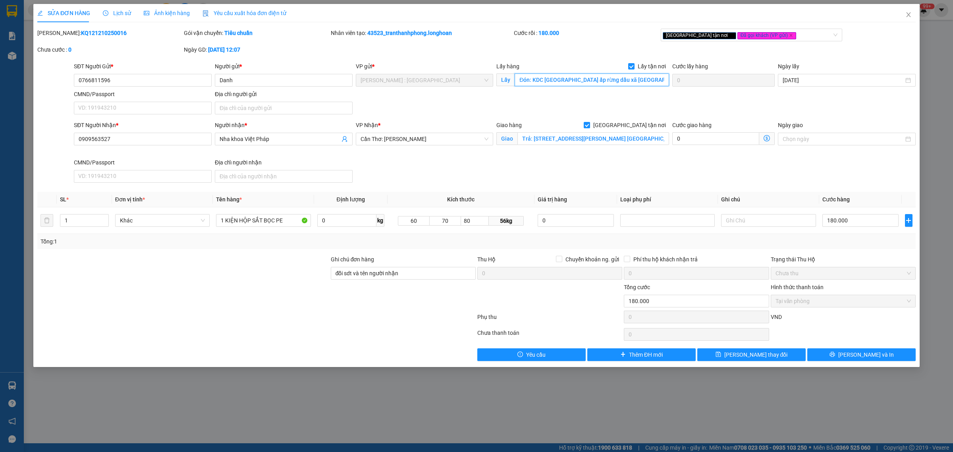
click at [580, 82] on input "Đón: KDC [GEOGRAPHIC_DATA] ấp rừng dầu xã [GEOGRAPHIC_DATA] [GEOGRAPHIC_DATA] […" at bounding box center [591, 79] width 154 height 13
click at [762, 14] on span "Close" at bounding box center [908, 15] width 22 height 22
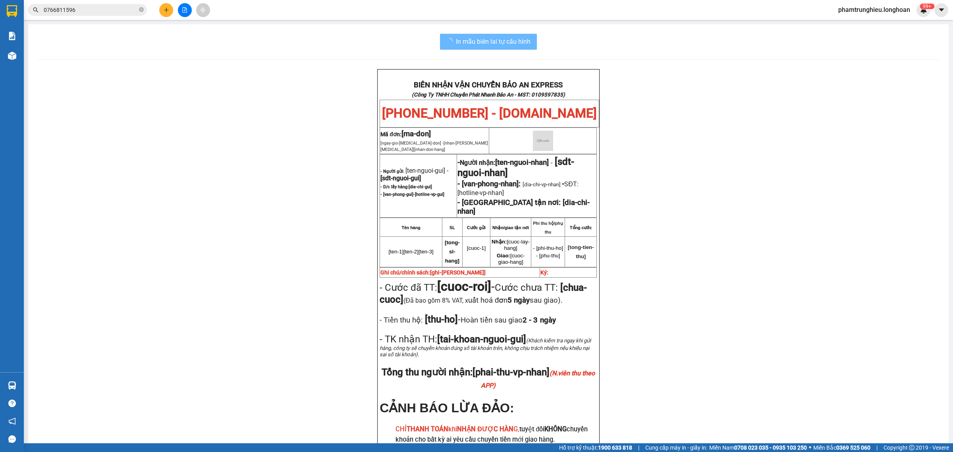
click at [122, 9] on input "0766811596" at bounding box center [91, 10] width 94 height 9
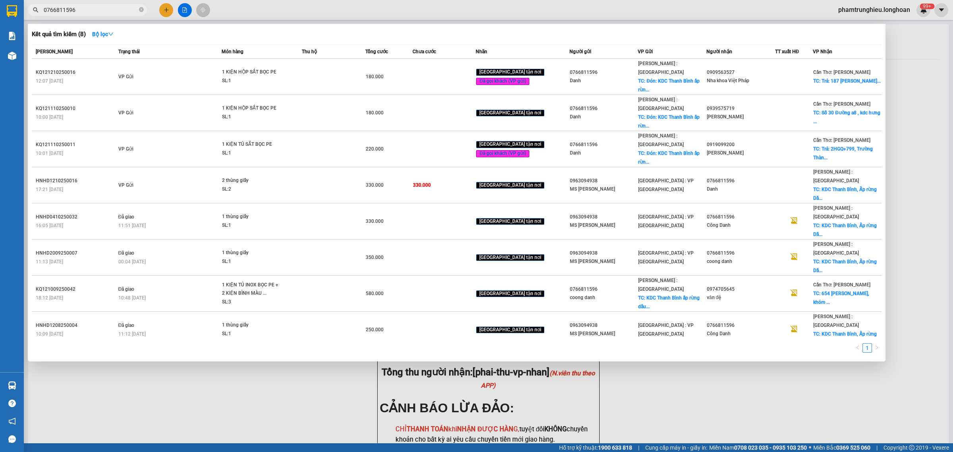
click at [122, 9] on input "0766811596" at bounding box center [91, 10] width 94 height 9
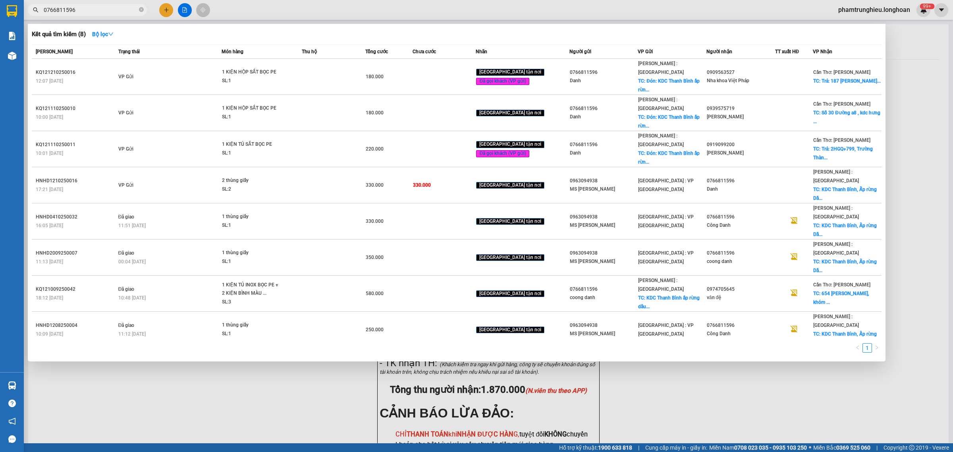
click at [122, 9] on input "0766811596" at bounding box center [91, 10] width 94 height 9
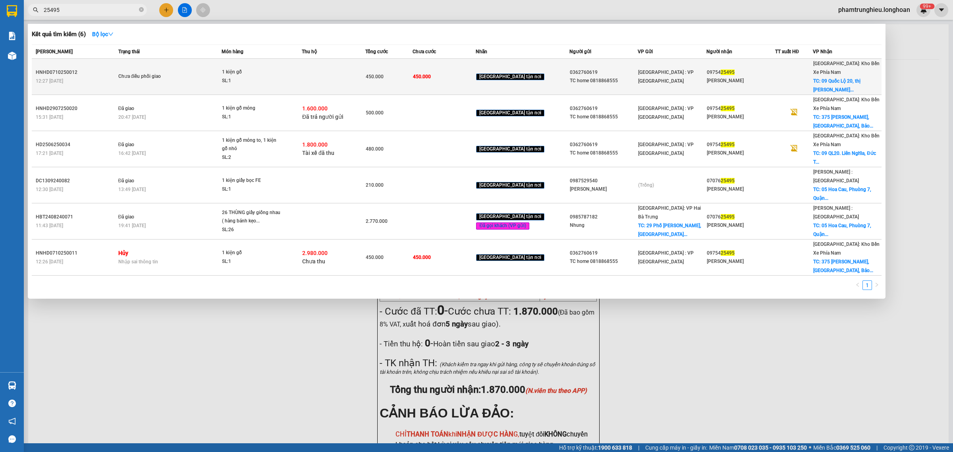
type input "25495"
click at [290, 73] on span "1 kiện gỗ SL: 1" at bounding box center [261, 76] width 79 height 17
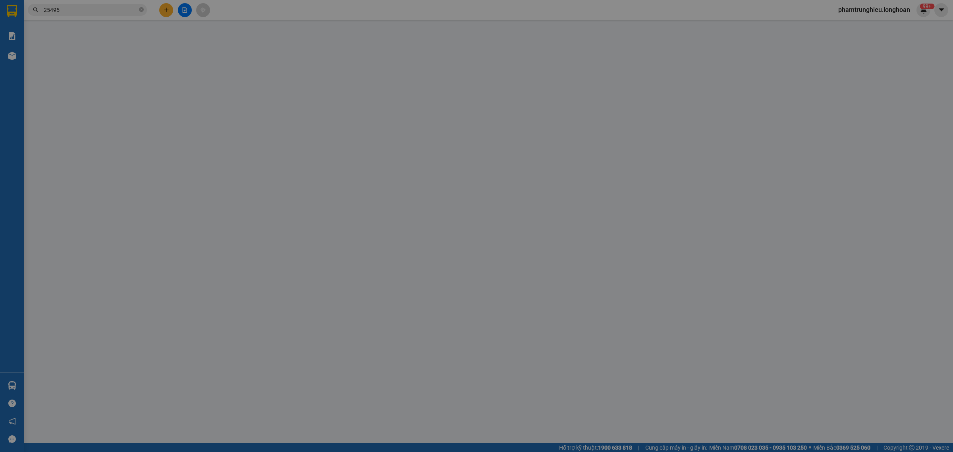
type input "0362760619"
type input "TC home 0818868555"
type input "0975425495"
type input "[PERSON_NAME]"
checkbox input "true"
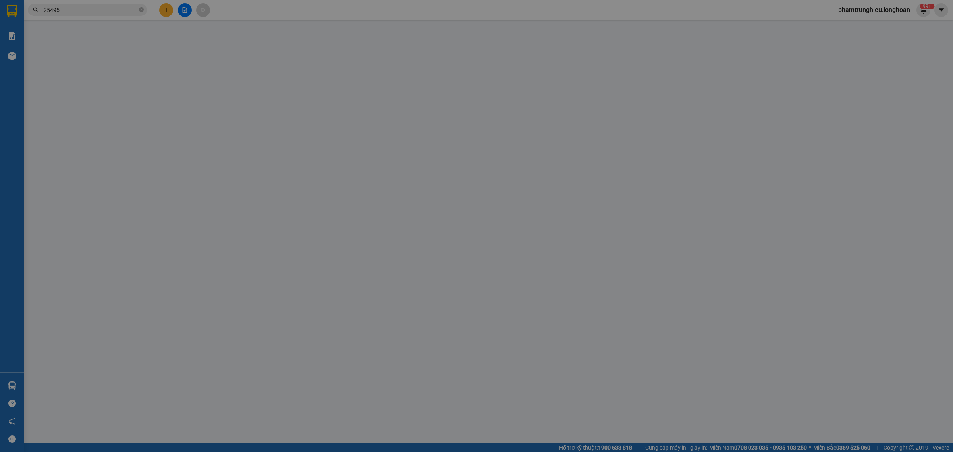
type input "09 Quốc Lộ 20, thị [PERSON_NAME][GEOGRAPHIC_DATA], [GEOGRAPHIC_DATA], [GEOGRAPH…"
type input "450.000"
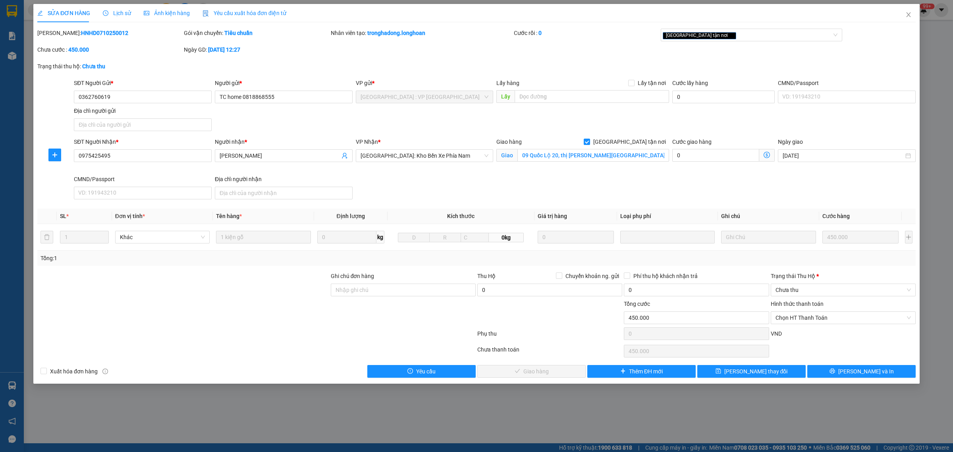
click at [119, 16] on span "Lịch sử" at bounding box center [117, 13] width 28 height 6
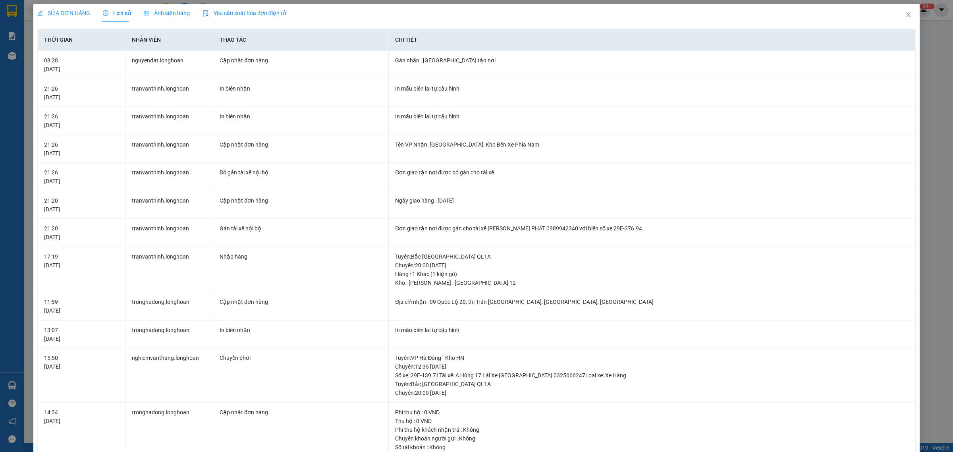
click at [56, 11] on span "SỬA ĐƠN HÀNG" at bounding box center [63, 13] width 53 height 6
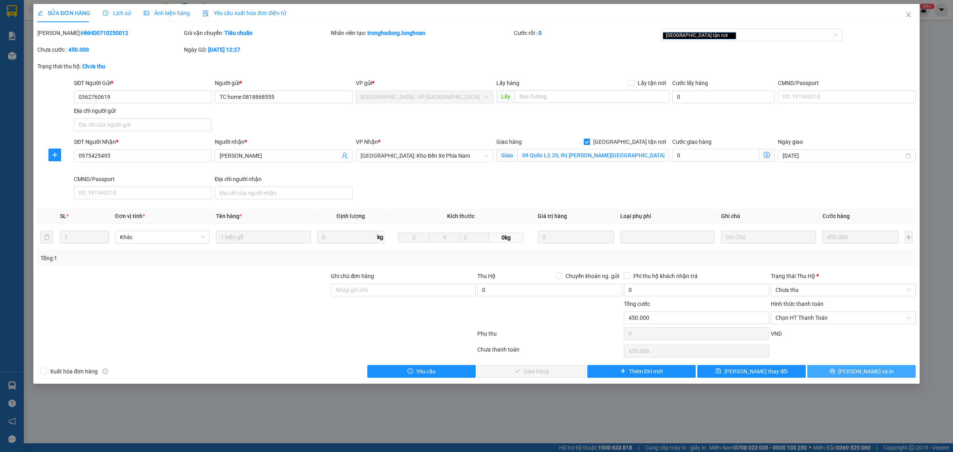
click at [762, 361] on span "[PERSON_NAME] và In" at bounding box center [866, 371] width 56 height 9
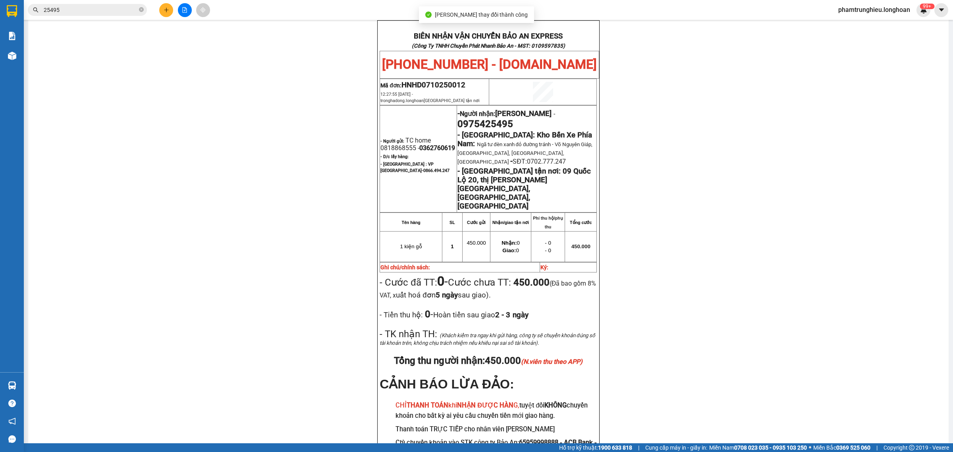
scroll to position [50, 0]
click at [115, 12] on input "25495" at bounding box center [91, 10] width 94 height 9
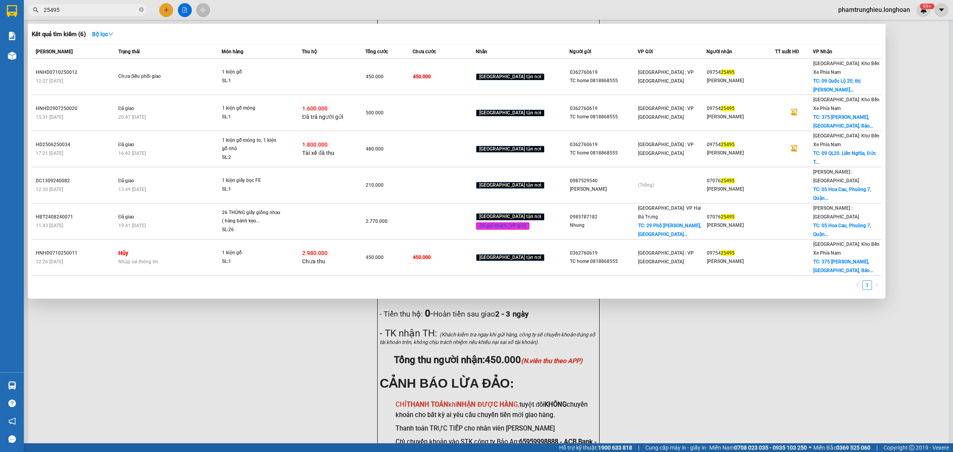
click at [115, 12] on input "25495" at bounding box center [91, 10] width 94 height 9
paste input "0592095923"
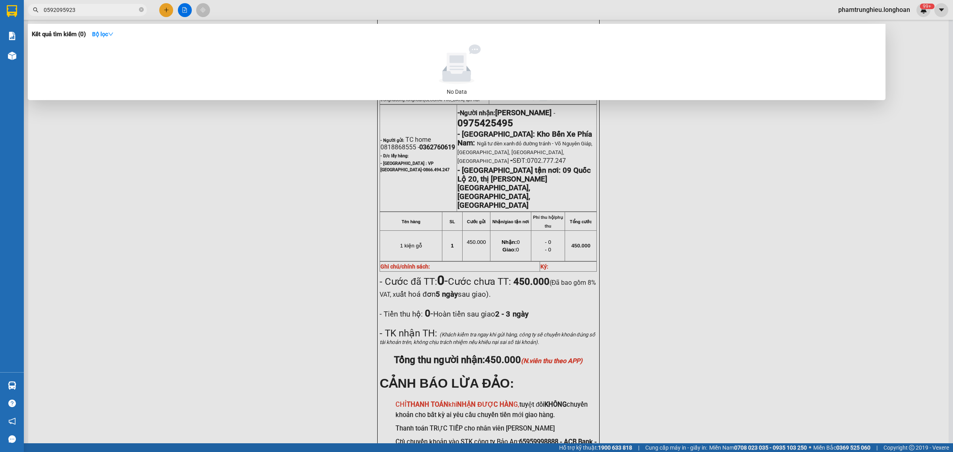
click at [86, 9] on input "0592095923" at bounding box center [91, 10] width 94 height 9
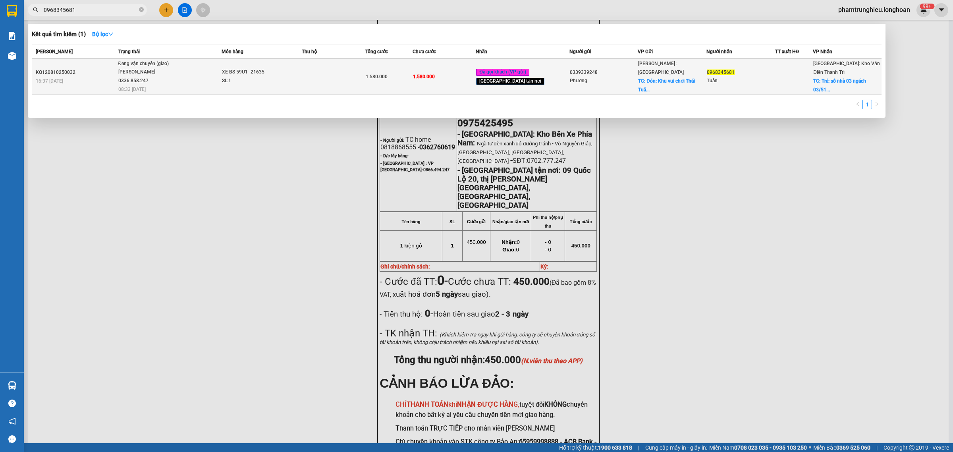
type input "0968345681"
click at [191, 76] on span "Đang vận chuyển (giao) [PERSON_NAME] 0336.858.247 08:33 [DATE]" at bounding box center [169, 76] width 103 height 33
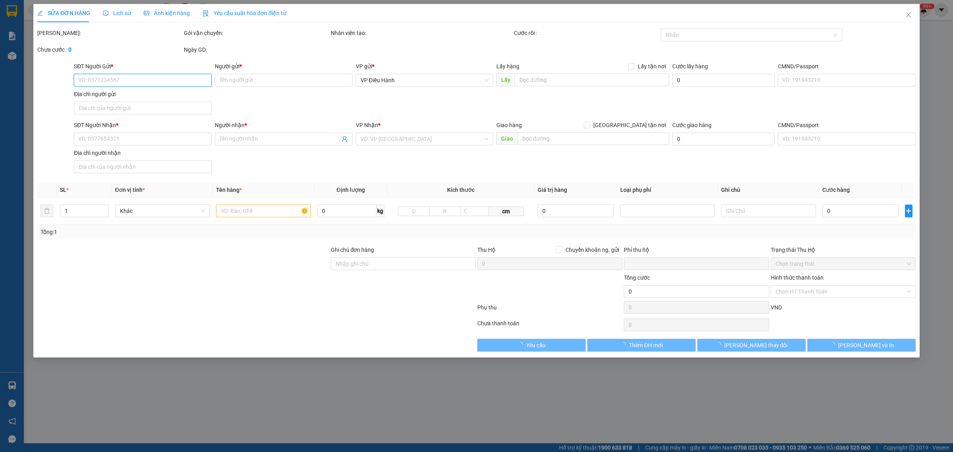
type input "0339339248"
type input "Phương"
checkbox input "true"
type input "Đón: Khu vui chơi Thái Tuấn trảng dài [GEOGRAPHIC_DATA]"
type input "0968345681"
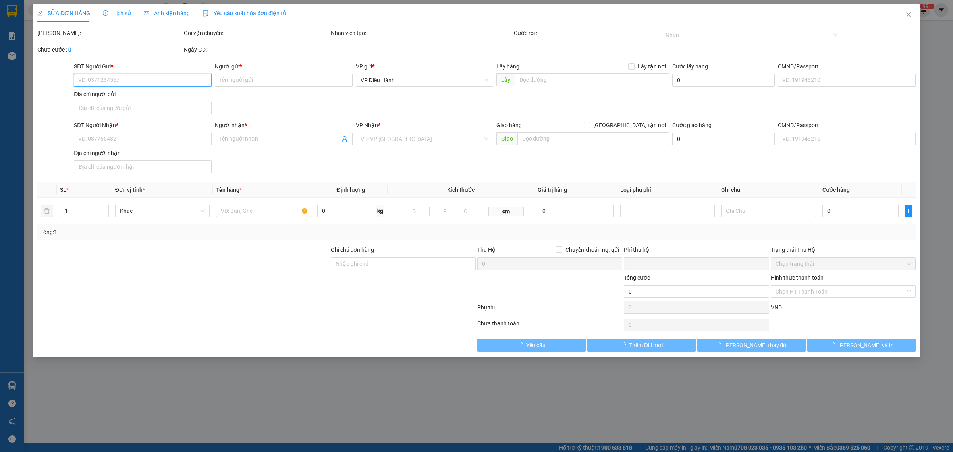
type input "Tuấn"
checkbox input "true"
type input "Trả: số nhà 03 ngách 03/513 đường [GEOGRAPHIC_DATA] tổ 6 khu đường Nam xã [GEOG…"
type input "CÓ CHÌA KHÓA + CAVET ( KHÔNG GƯƠNG )"
type input "0"
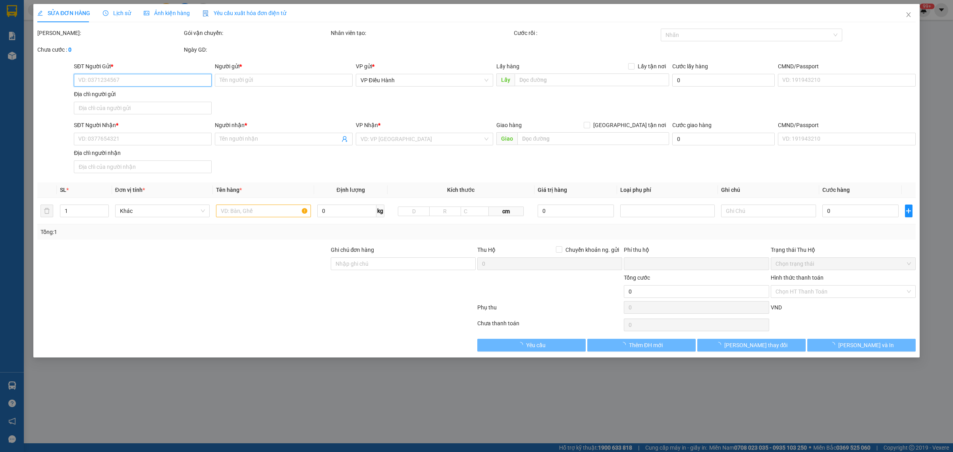
type input "1.580.000"
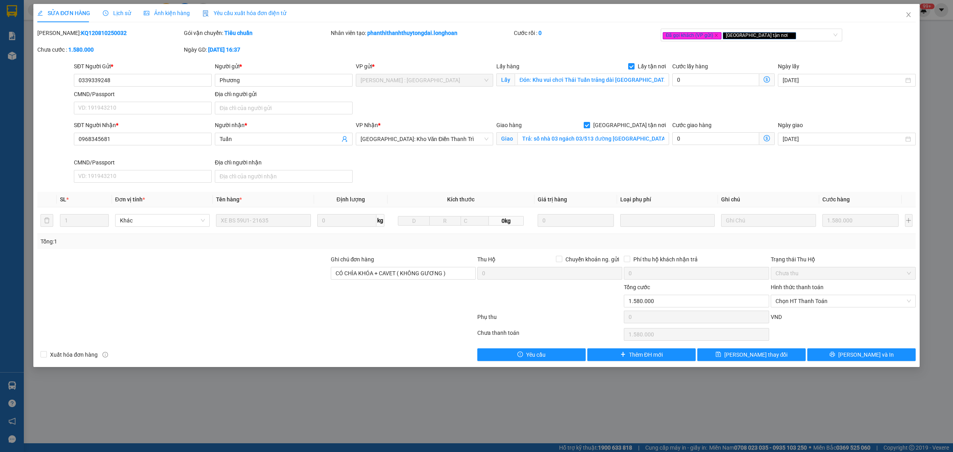
click at [131, 8] on div "SỬA ĐƠN HÀNG Lịch sử Ảnh kiện hàng Yêu cầu xuất hóa đơn điện tử" at bounding box center [161, 13] width 249 height 18
click at [120, 13] on span "Lịch sử" at bounding box center [117, 13] width 28 height 6
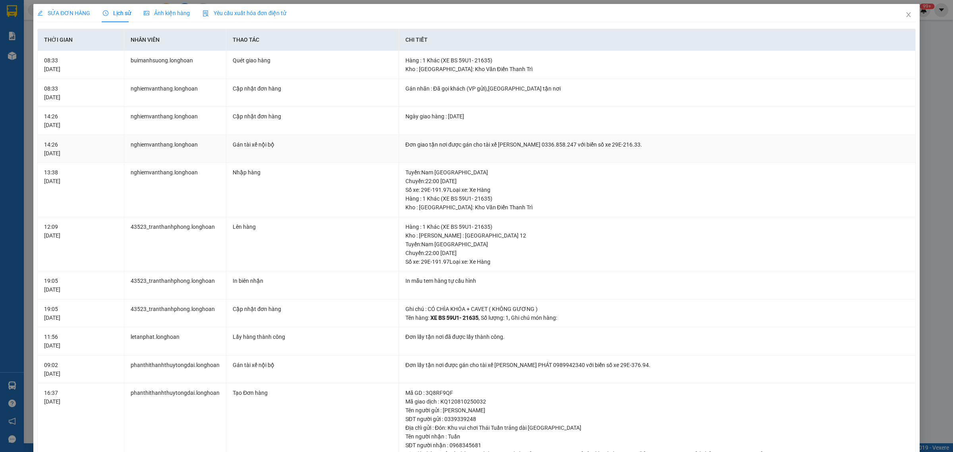
click at [547, 143] on div "Đơn giao tận nơi được gán cho tài xế [PERSON_NAME] 0336.858.247 với biển số xe …" at bounding box center [656, 144] width 503 height 9
click at [659, 114] on div "Ngày giao hàng : [DATE]" at bounding box center [656, 116] width 503 height 9
drag, startPoint x: 902, startPoint y: 14, endPoint x: 912, endPoint y: 14, distance: 9.9
click at [762, 15] on icon "close" at bounding box center [908, 15] width 6 height 6
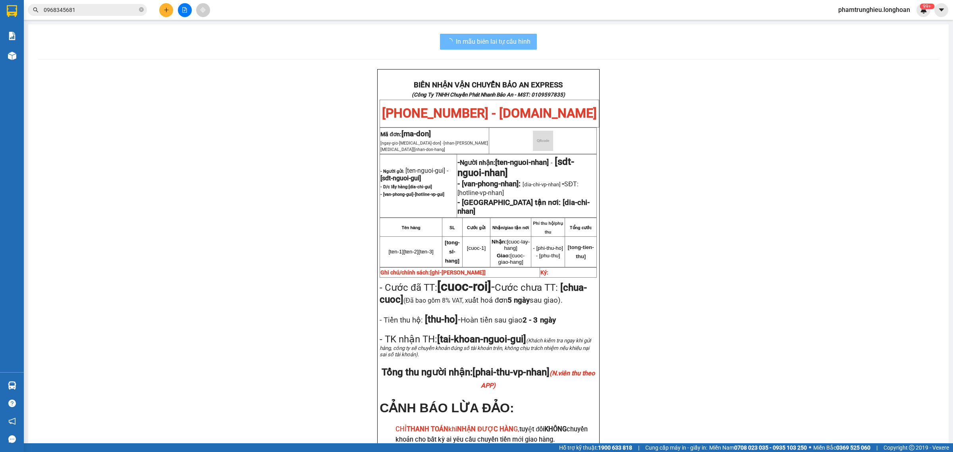
click at [103, 9] on input "0968345681" at bounding box center [91, 10] width 94 height 9
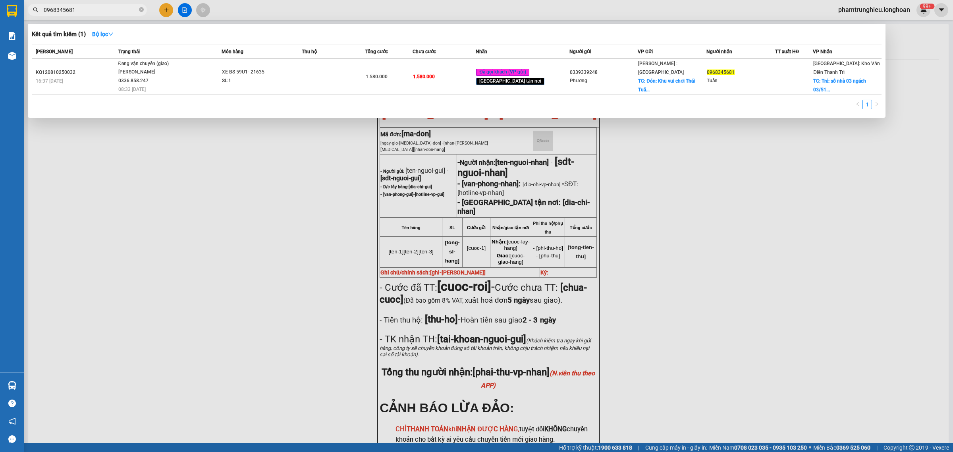
click at [103, 9] on input "0968345681" at bounding box center [91, 10] width 94 height 9
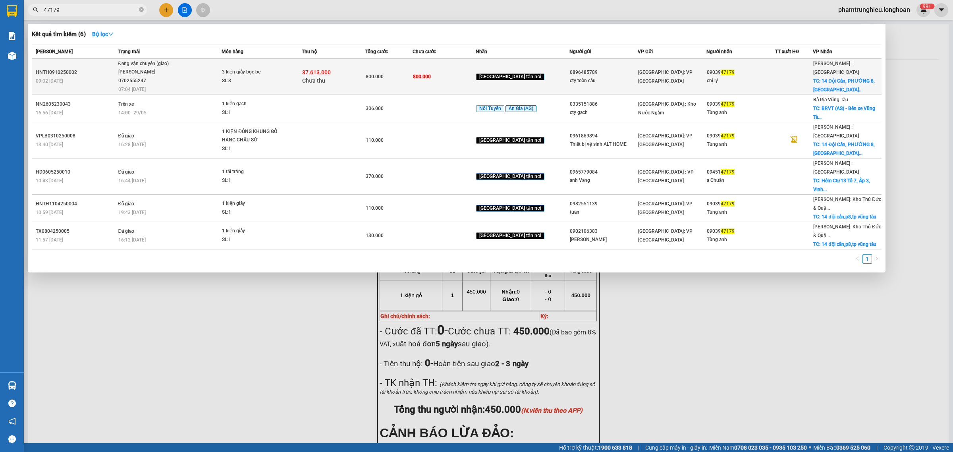
type input "47179"
click at [209, 69] on span "Đang vận chuyển (giao) [PERSON_NAME] 0702555247 07:04 [DATE]" at bounding box center [169, 76] width 103 height 33
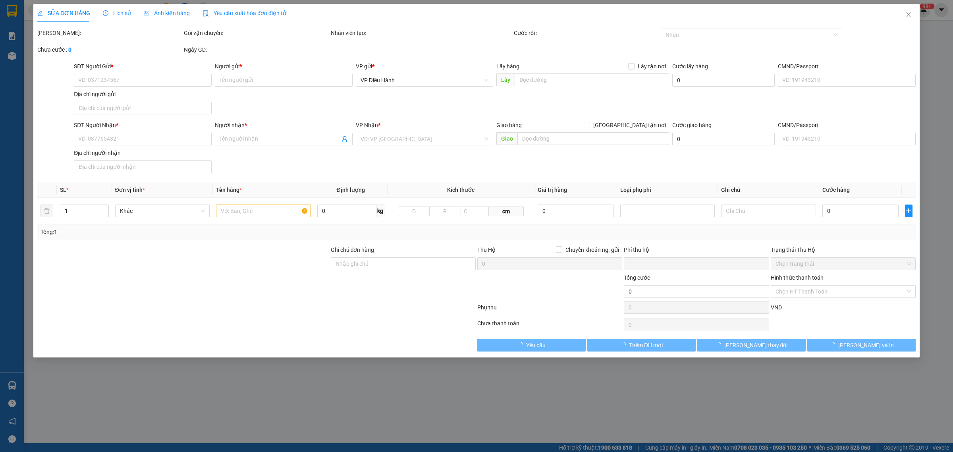
type input "0896485789"
type input "cty toàn cầu"
type input "0903947179"
type input "chị lý"
checkbox input "true"
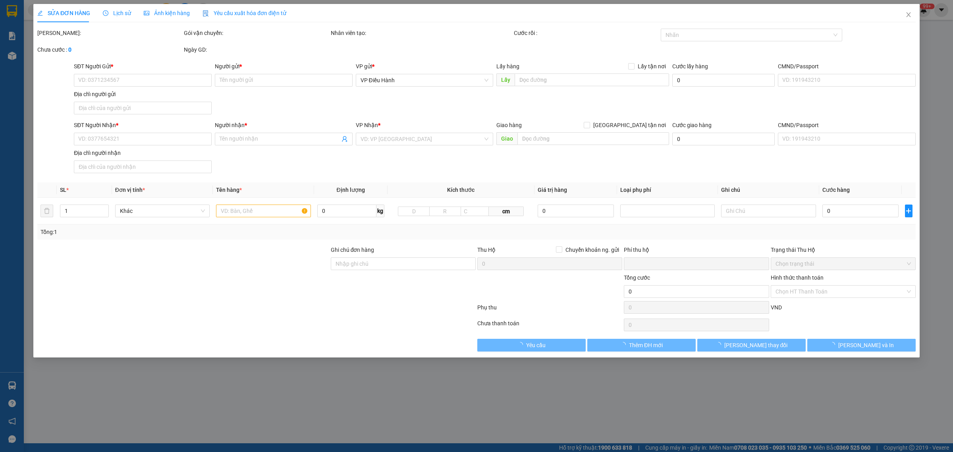
type input "14 Đội Cấn, [GEOGRAPHIC_DATA], [GEOGRAPHIC_DATA], [GEOGRAPHIC_DATA]"
type input "800.000"
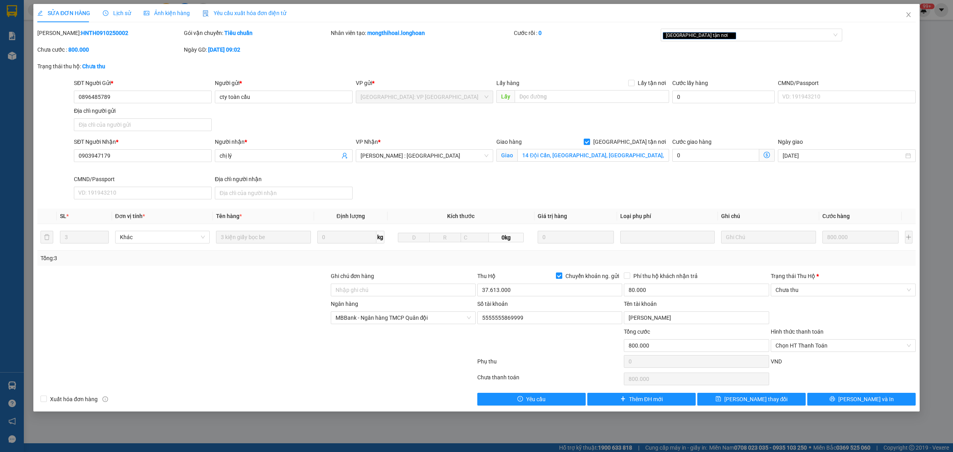
click at [124, 10] on span "Lịch sử" at bounding box center [117, 13] width 28 height 6
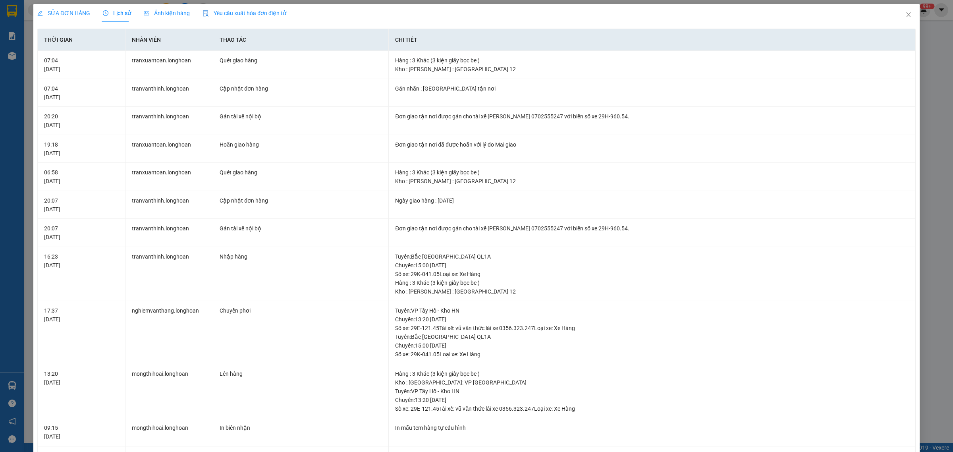
click at [72, 10] on span "SỬA ĐƠN HÀNG" at bounding box center [63, 13] width 53 height 6
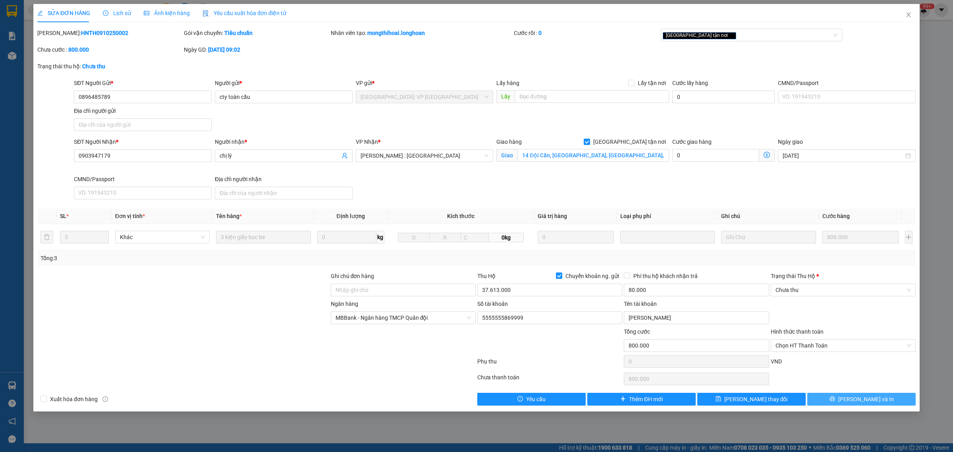
click at [762, 361] on span "[PERSON_NAME] và In" at bounding box center [866, 399] width 56 height 9
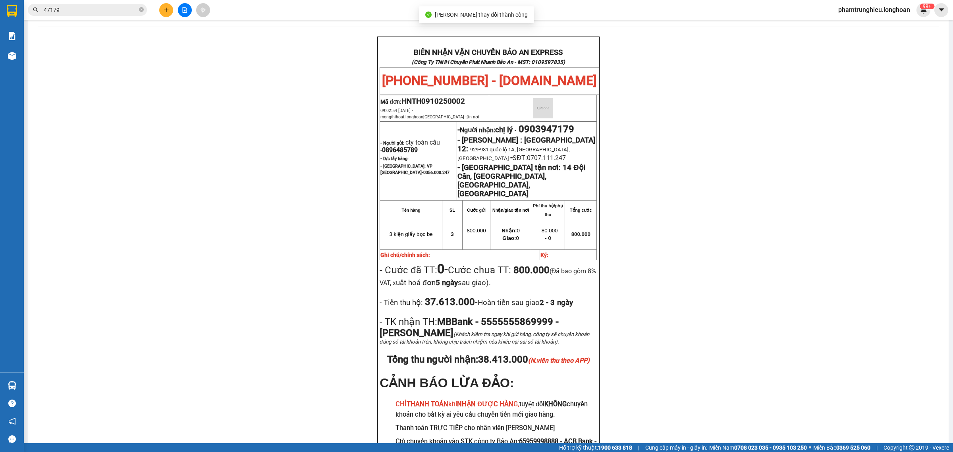
scroll to position [50, 0]
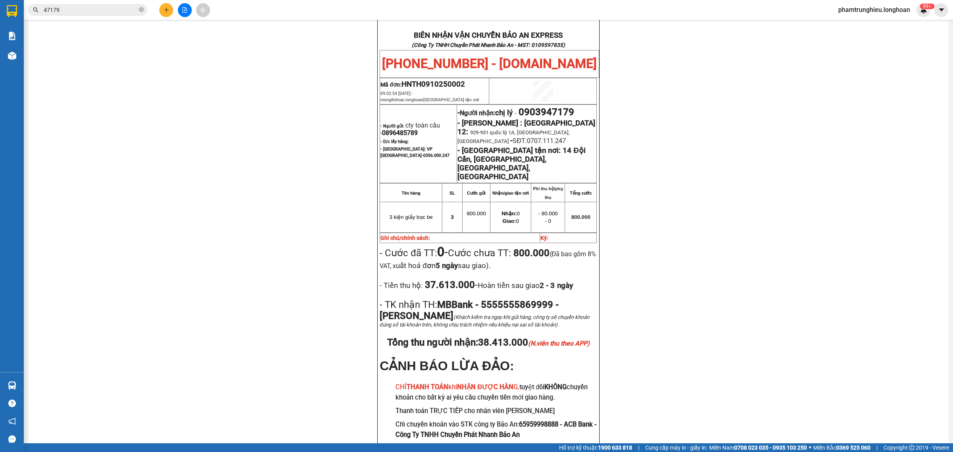
click at [118, 8] on input "47179" at bounding box center [91, 10] width 94 height 9
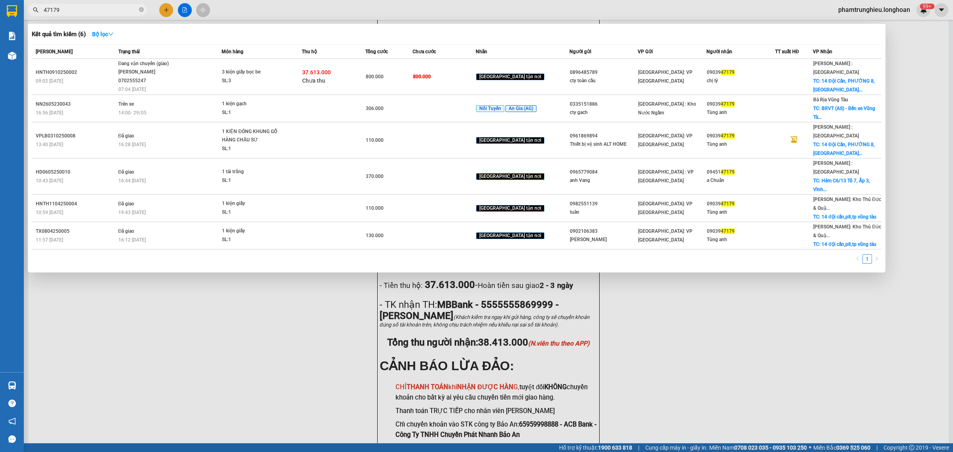
click at [118, 8] on input "47179" at bounding box center [91, 10] width 94 height 9
paste input "VHBT0910250019"
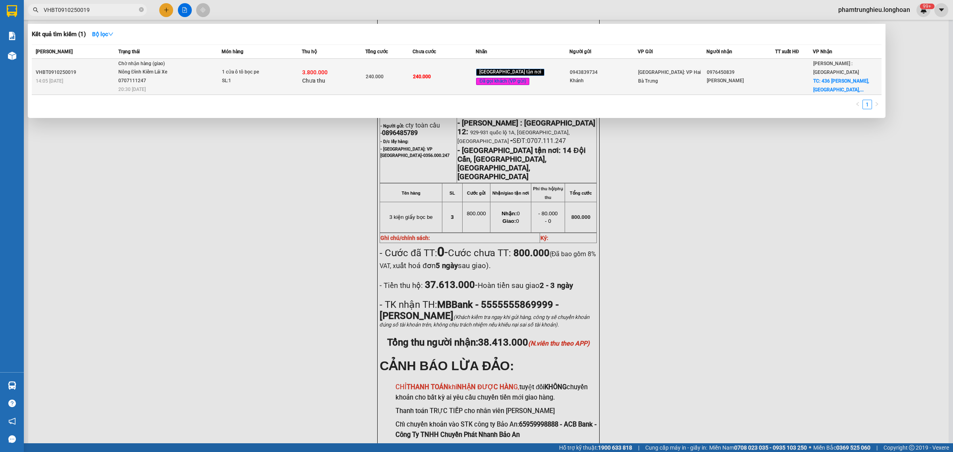
type input "VHBT0910250019"
click at [245, 69] on div "1 cửa ô tô bọc pe" at bounding box center [252, 72] width 60 height 9
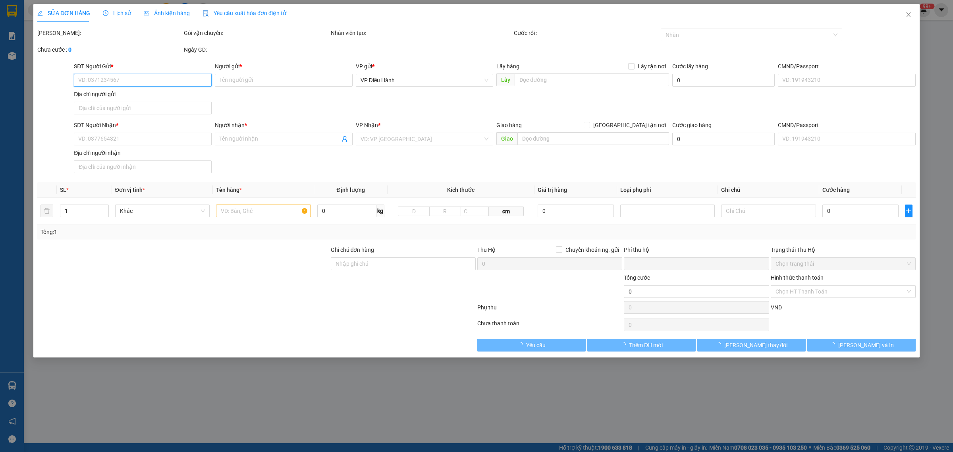
type input "0943839734"
type input "Khánh"
type input "0976450839"
type input "[PERSON_NAME]"
checkbox input "true"
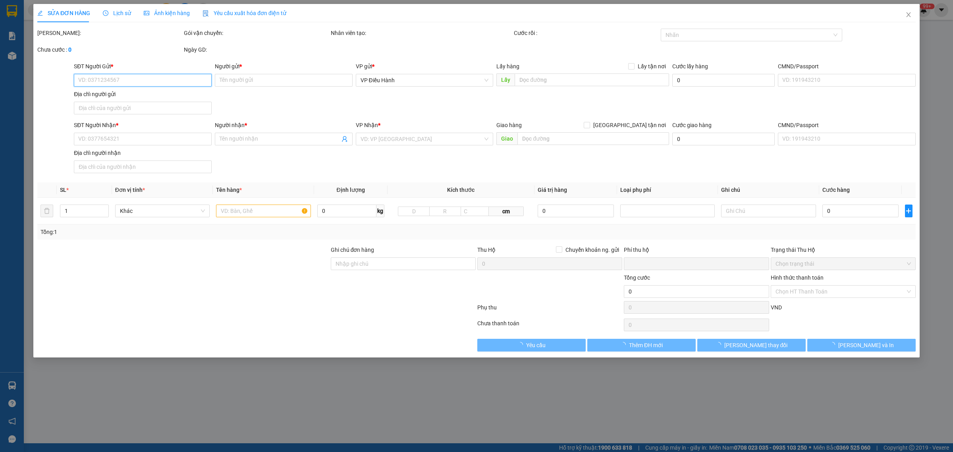
type input "436 [PERSON_NAME], [GEOGRAPHIC_DATA], [GEOGRAPHIC_DATA], [GEOGRAPHIC_DATA]"
type input "240.000"
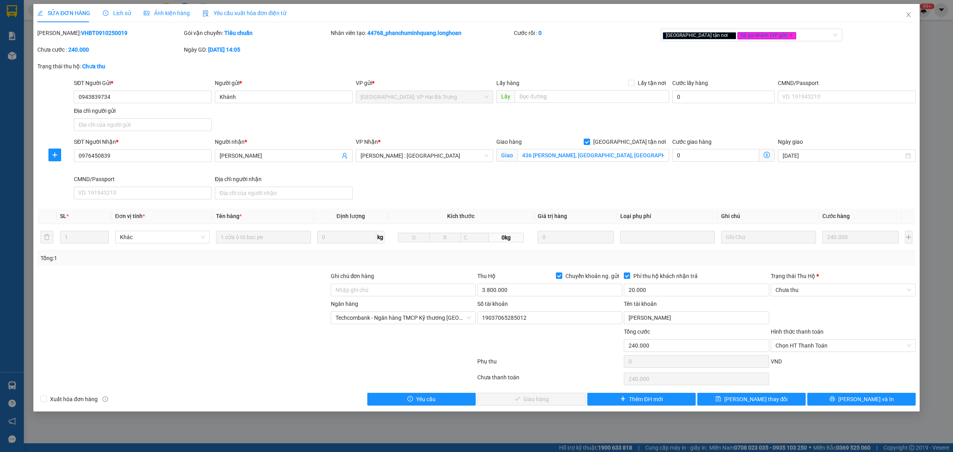
click at [122, 16] on span "Lịch sử" at bounding box center [117, 13] width 28 height 6
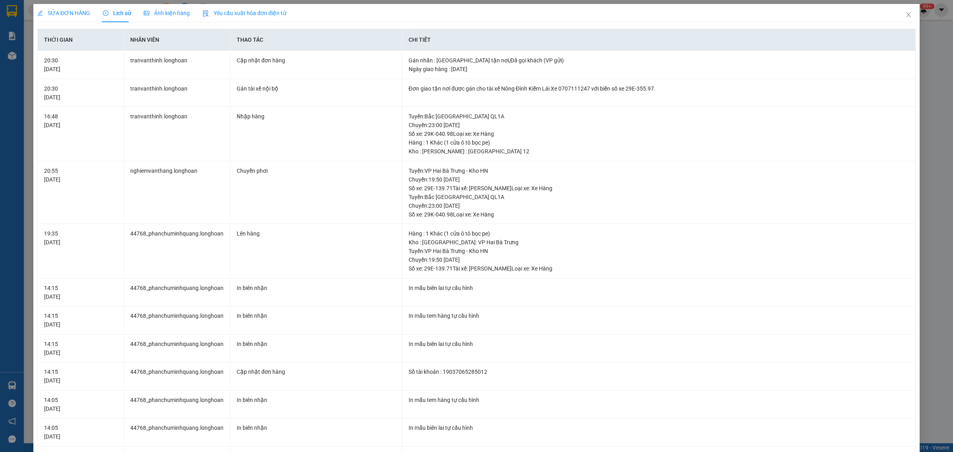
click at [70, 13] on span "SỬA ĐƠN HÀNG" at bounding box center [63, 13] width 53 height 6
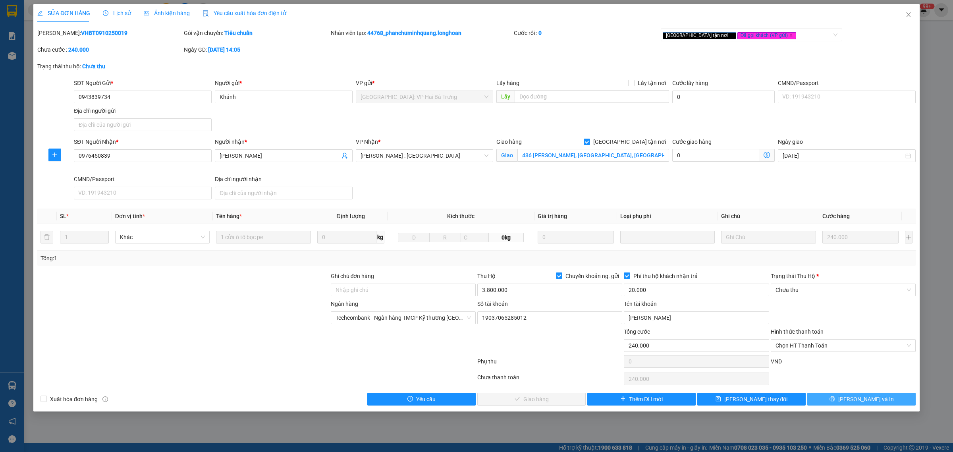
click at [762, 361] on button "[PERSON_NAME] và In" at bounding box center [861, 399] width 108 height 13
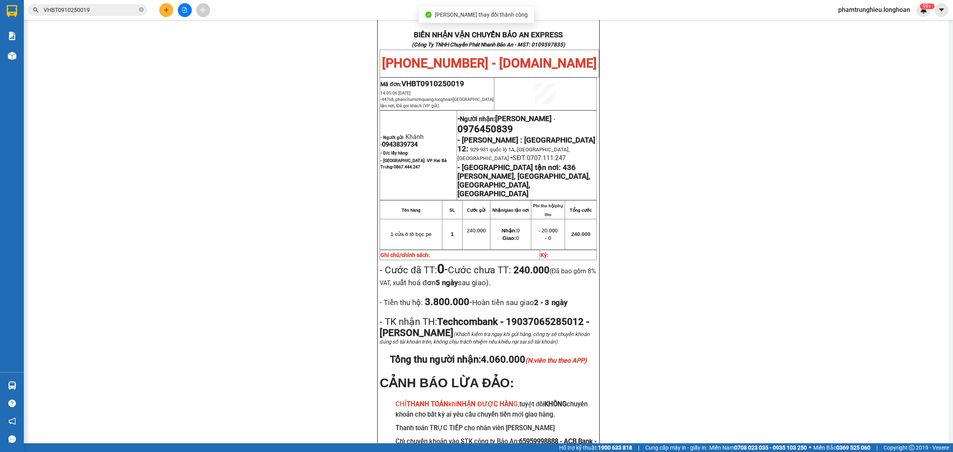
scroll to position [50, 0]
click at [109, 11] on input "VHBT0910250019" at bounding box center [91, 10] width 94 height 9
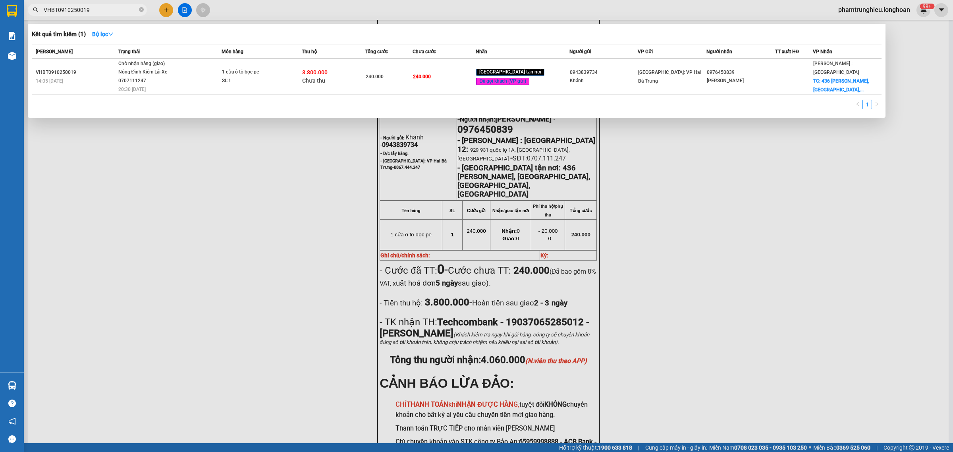
click at [109, 11] on input "VHBT0910250019" at bounding box center [91, 10] width 94 height 9
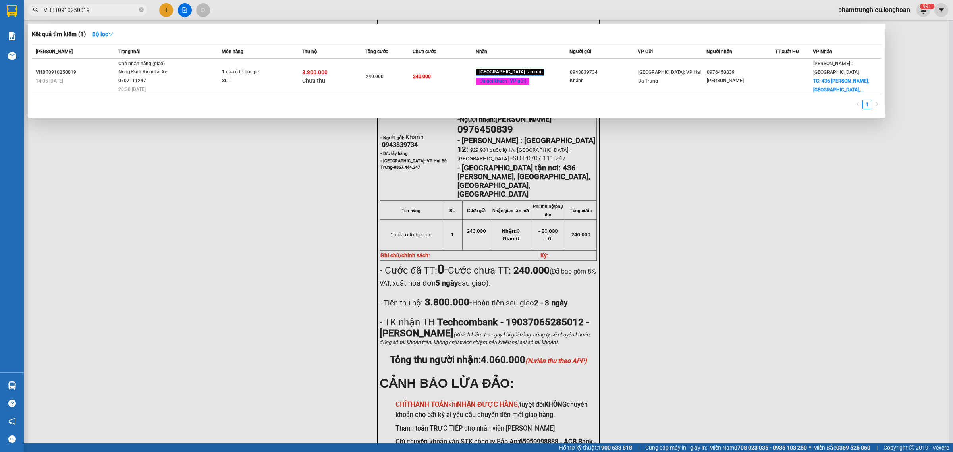
click at [109, 11] on input "VHBT0910250019" at bounding box center [91, 10] width 94 height 9
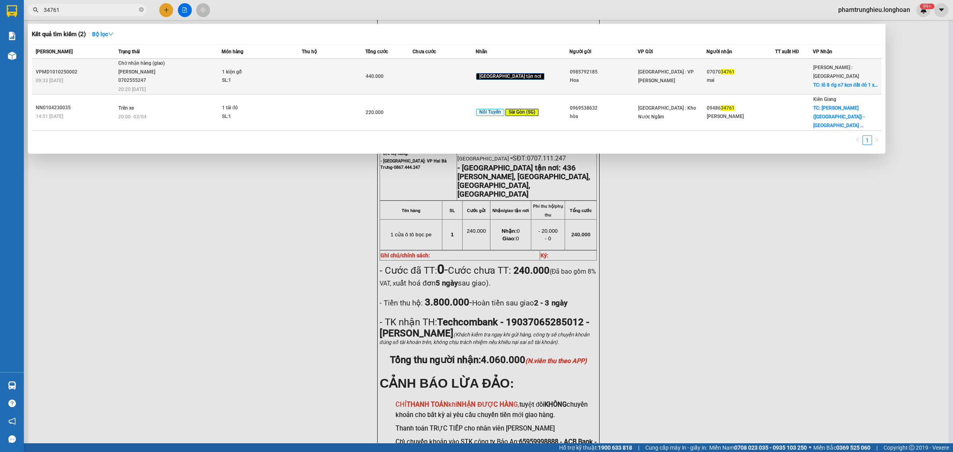
type input "34761"
click at [259, 76] on div "SL: 1" at bounding box center [252, 80] width 60 height 9
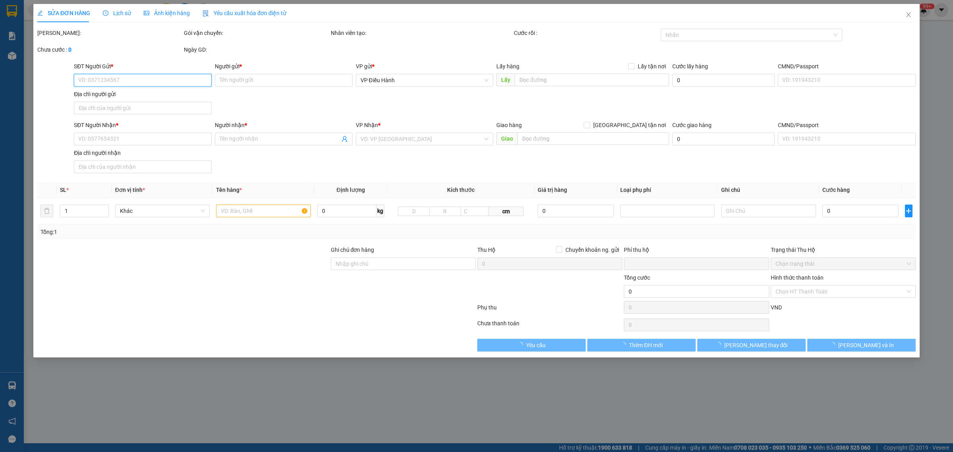
type input "0985792185"
type input "Hoa"
type input "0707034761"
type input "mai"
checkbox input "true"
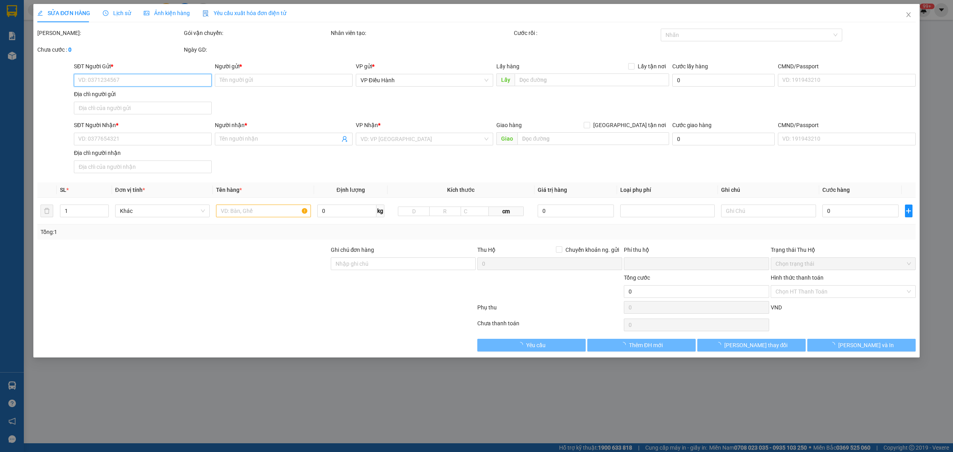
type input "lô 8 đg n7 kcn đất đỏ 1 xã [GEOGRAPHIC_DATA] huyện [GEOGRAPHIC_DATA]"
type input "0"
type input "440.000"
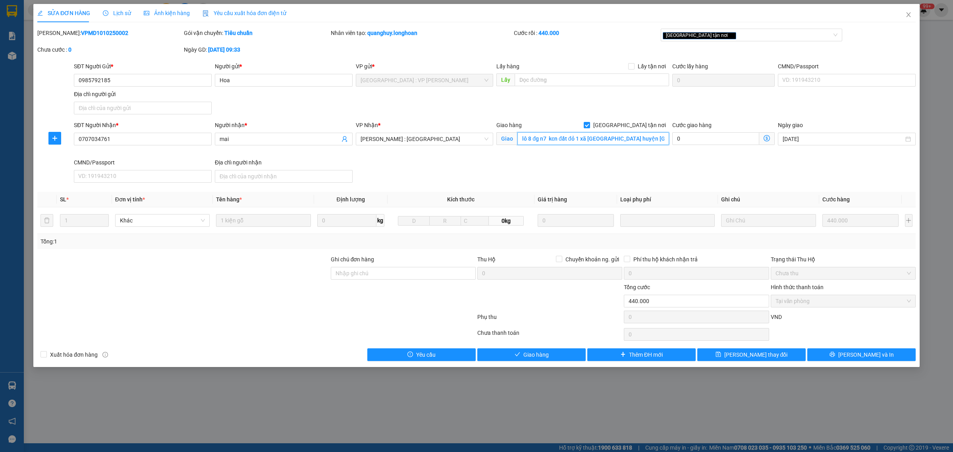
click at [641, 142] on input "lô 8 đg n7 kcn đất đỏ 1 xã [GEOGRAPHIC_DATA] huyện [GEOGRAPHIC_DATA]" at bounding box center [593, 138] width 152 height 13
click at [654, 138] on input "lô 8 đg n7 kcn đất đỏ 1 xã [GEOGRAPHIC_DATA] huyện [GEOGRAPHIC_DATA]" at bounding box center [593, 138] width 152 height 13
click at [114, 14] on span "Lịch sử" at bounding box center [117, 13] width 28 height 6
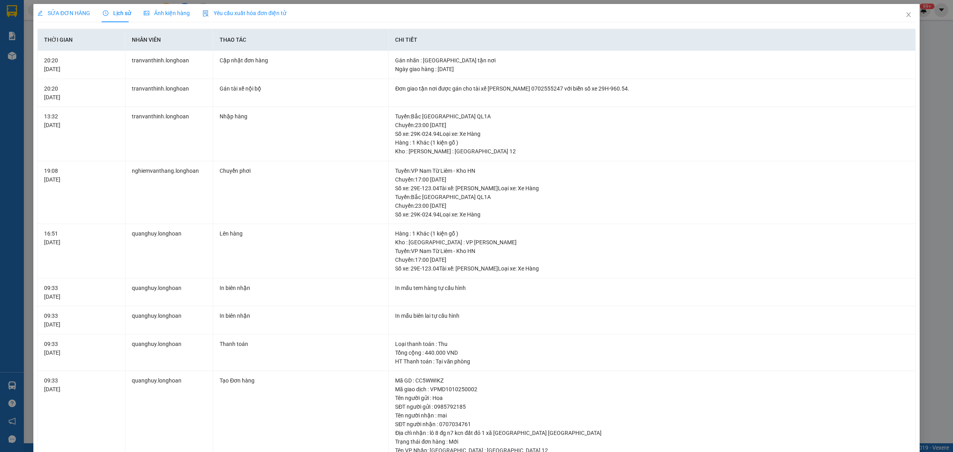
click at [53, 3] on div "SỬA ĐƠN HÀNG Lịch sử Ảnh kiện hàng Yêu cầu xuất hóa đơn điện tử Total Paid Fee …" at bounding box center [476, 226] width 953 height 452
click at [56, 14] on span "SỬA ĐƠN HÀNG" at bounding box center [63, 13] width 53 height 6
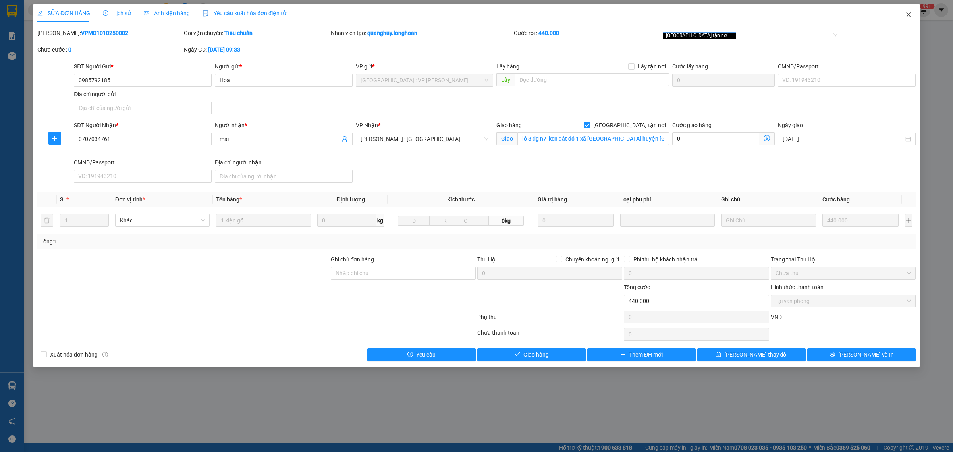
click at [762, 17] on span "Close" at bounding box center [908, 15] width 22 height 22
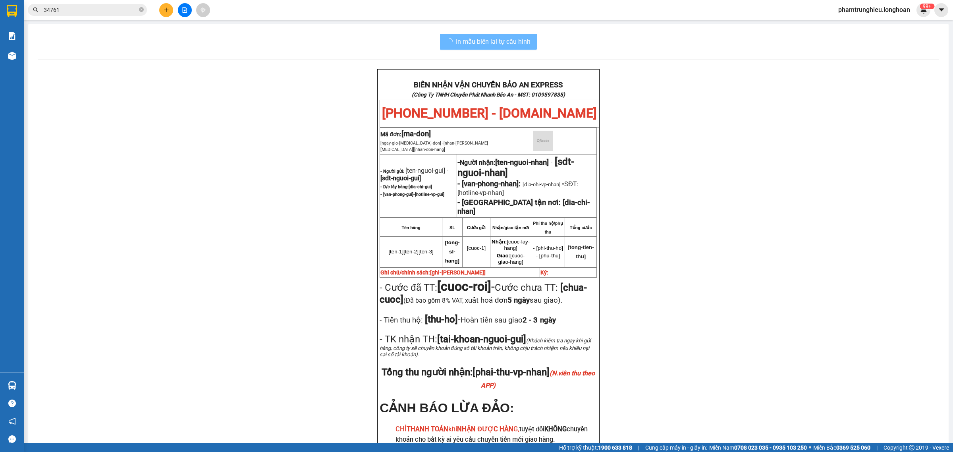
click at [106, 8] on input "34761" at bounding box center [91, 10] width 94 height 9
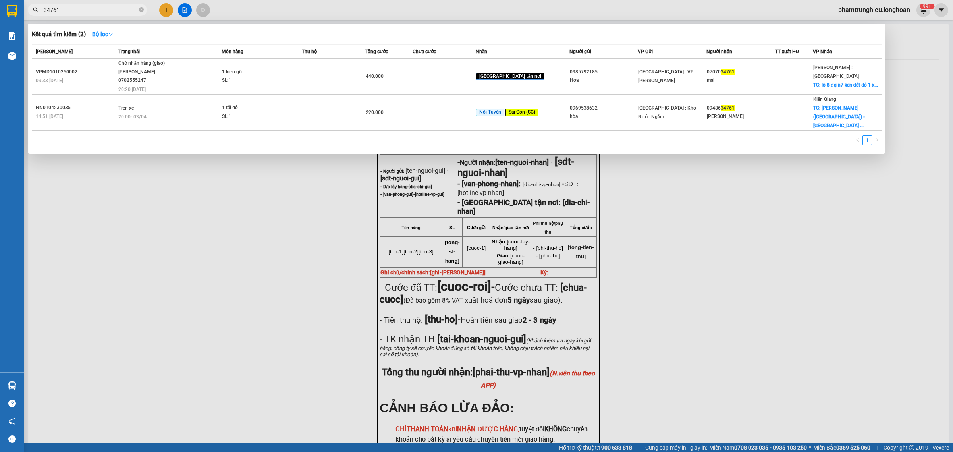
click at [106, 8] on input "34761" at bounding box center [91, 10] width 94 height 9
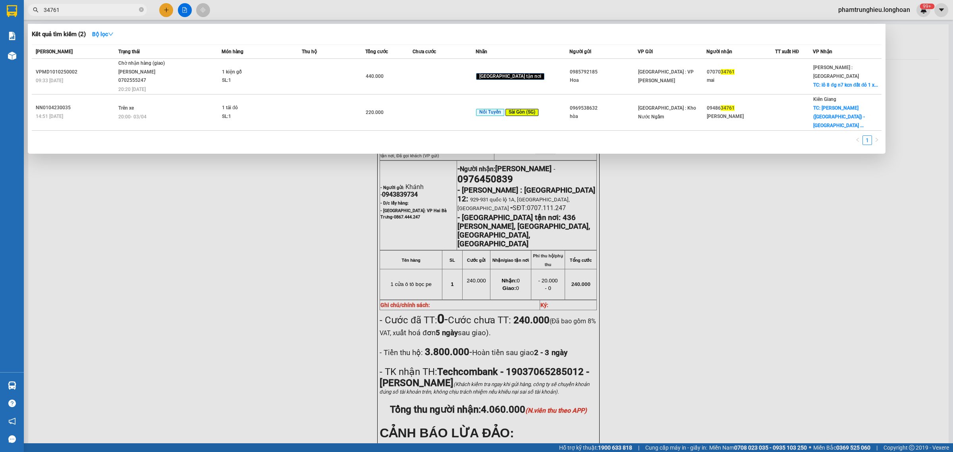
paste input "VPHP0910250004"
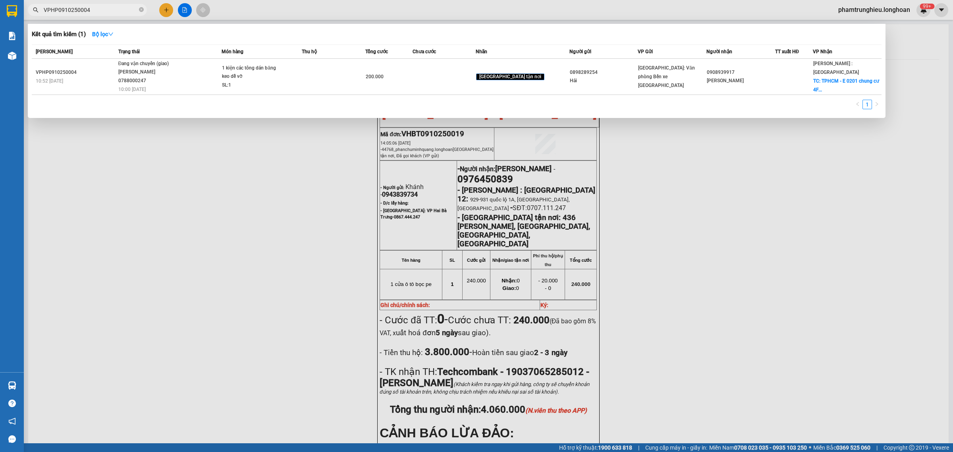
type input "VPHP0910250004"
